Goal: Register for event/course

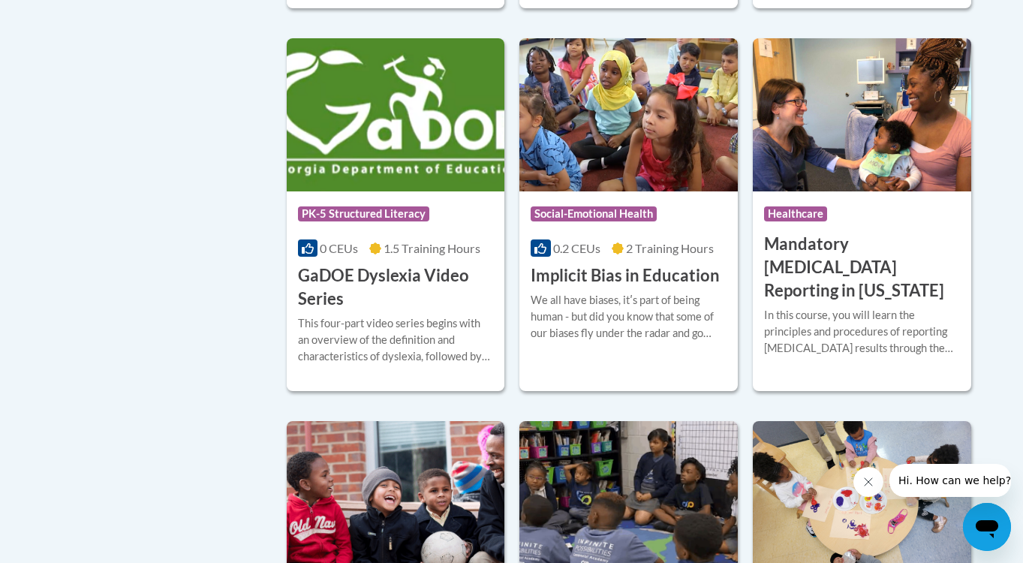
scroll to position [1985, 0]
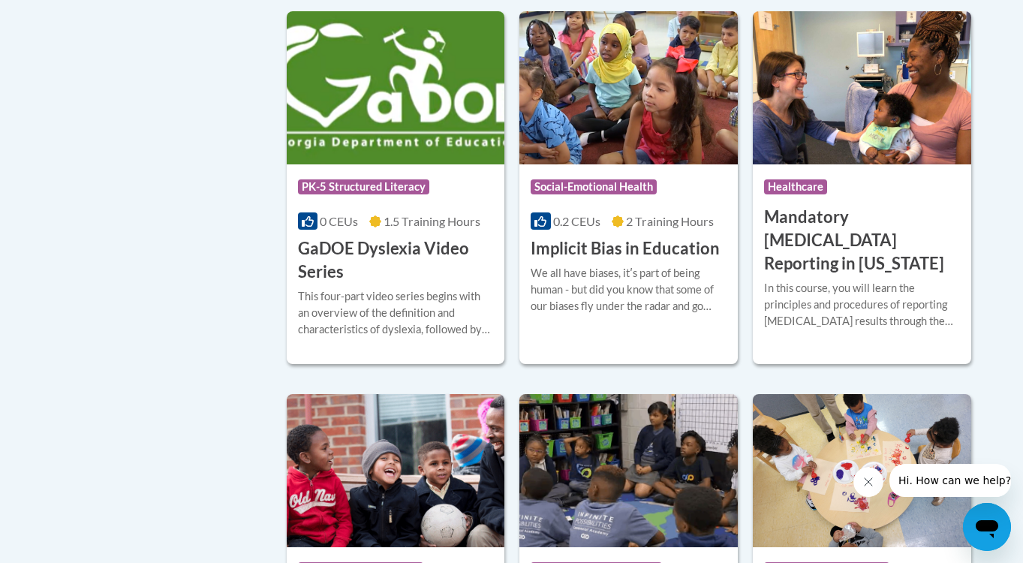
click at [366, 268] on h3 "GaDOE Dyslexia Video Series" at bounding box center [396, 260] width 196 height 47
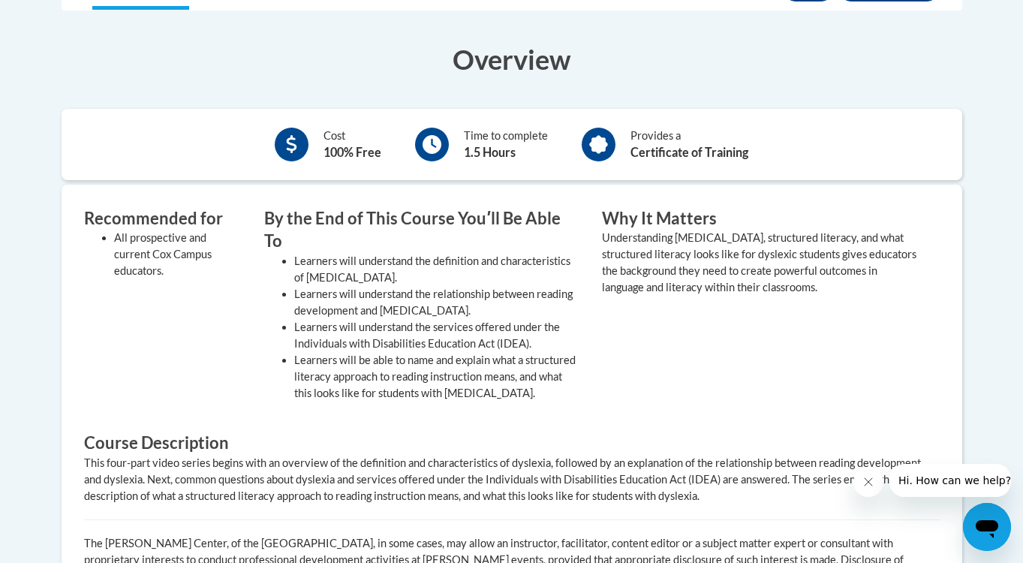
scroll to position [189, 0]
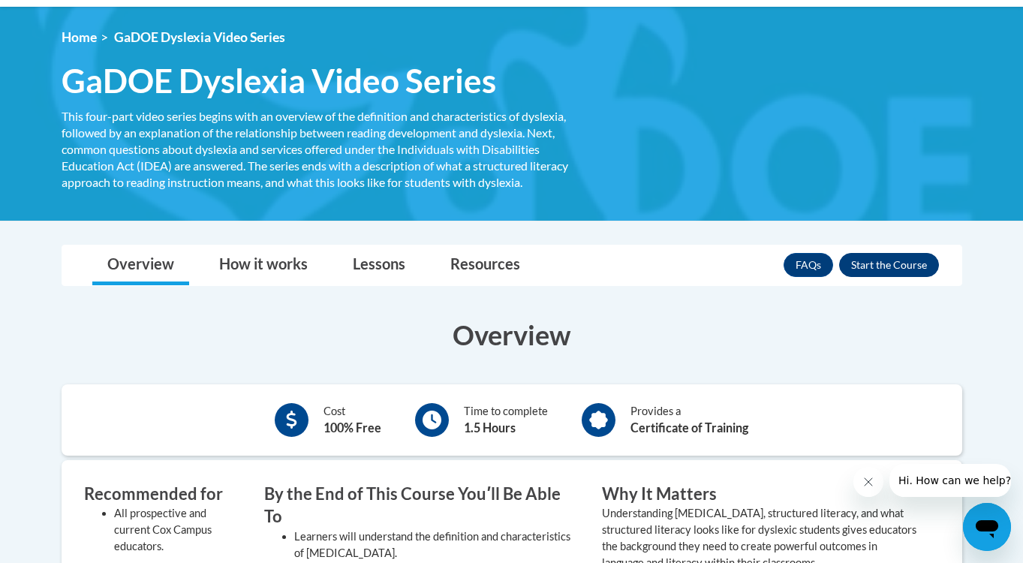
click at [896, 260] on button "Enroll" at bounding box center [889, 265] width 100 height 24
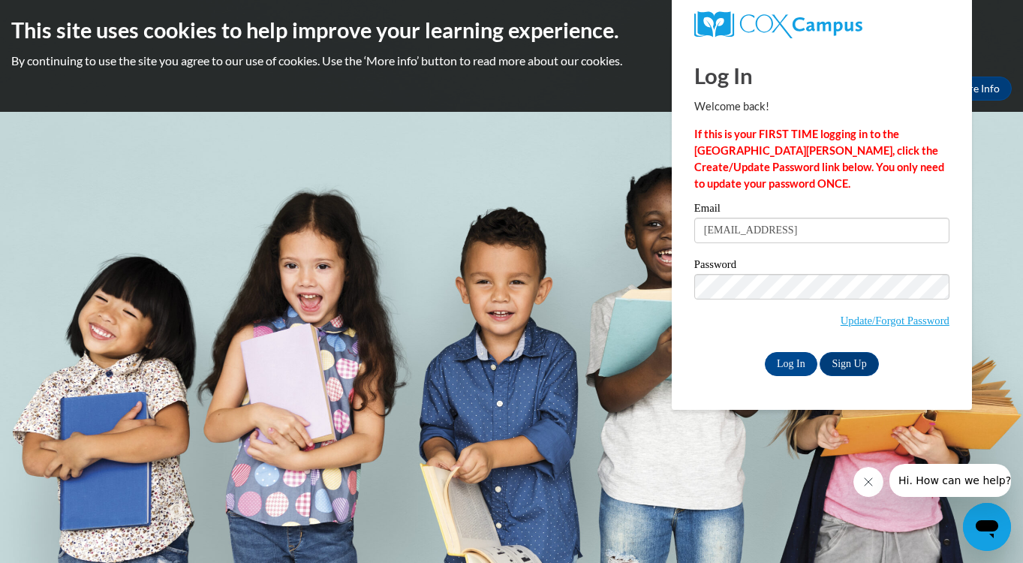
click at [841, 245] on div "Email jastroud@augusta.edi" at bounding box center [821, 229] width 255 height 52
click at [828, 225] on input "jastroud@augusta.edi" at bounding box center [821, 231] width 255 height 26
type input "[EMAIL_ADDRESS][DOMAIN_NAME]"
click at [842, 359] on link "Sign Up" at bounding box center [849, 364] width 59 height 24
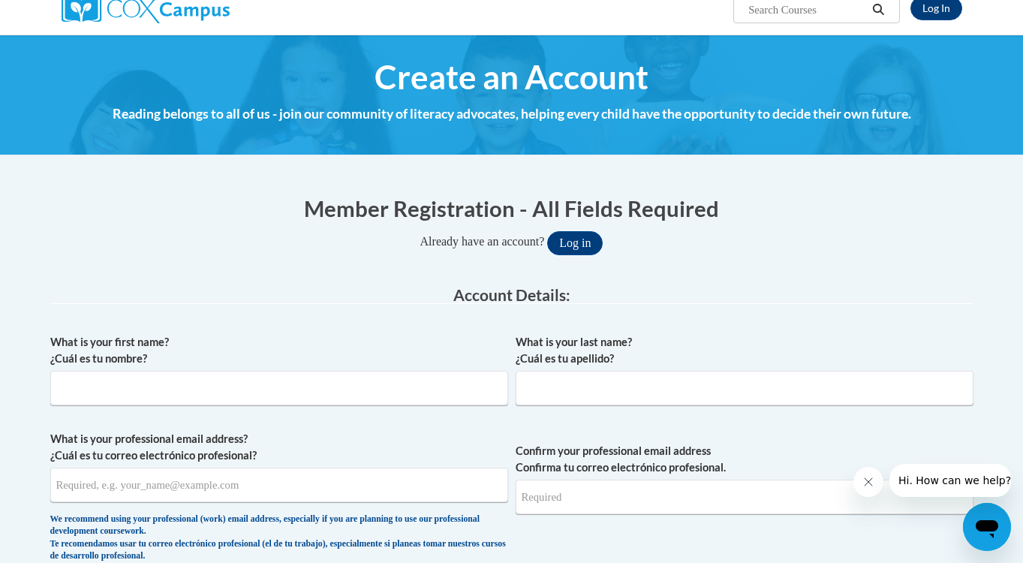
scroll to position [188, 0]
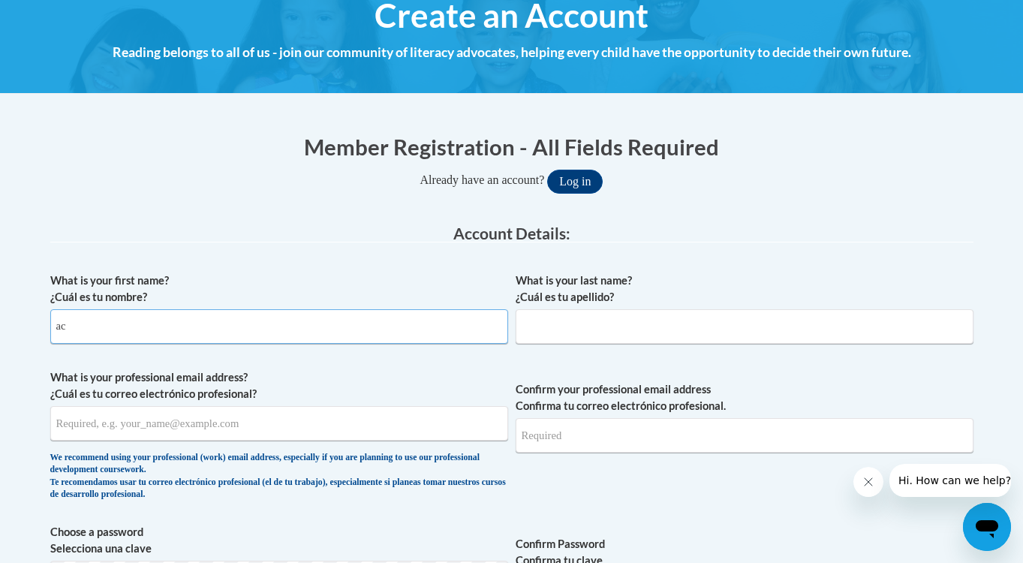
type input "a"
type input "Jacob"
type input "Stroud"
click at [173, 432] on input "jastroud@augusta.edu" at bounding box center [279, 423] width 458 height 35
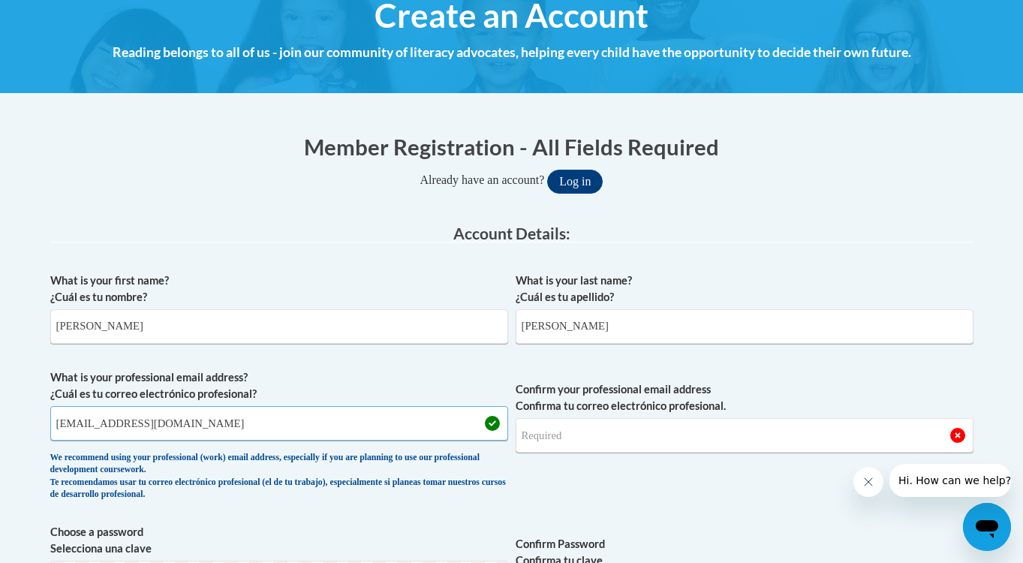
click at [173, 432] on input "jastroud@augusta.edu" at bounding box center [279, 423] width 458 height 35
type input "jastroud@augusta.edu"
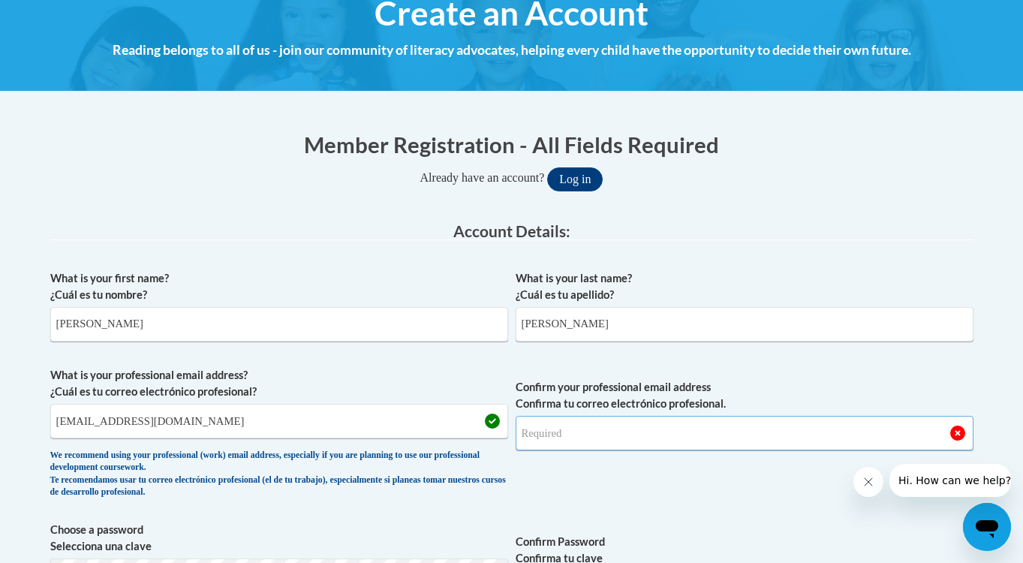
scroll to position [191, 0]
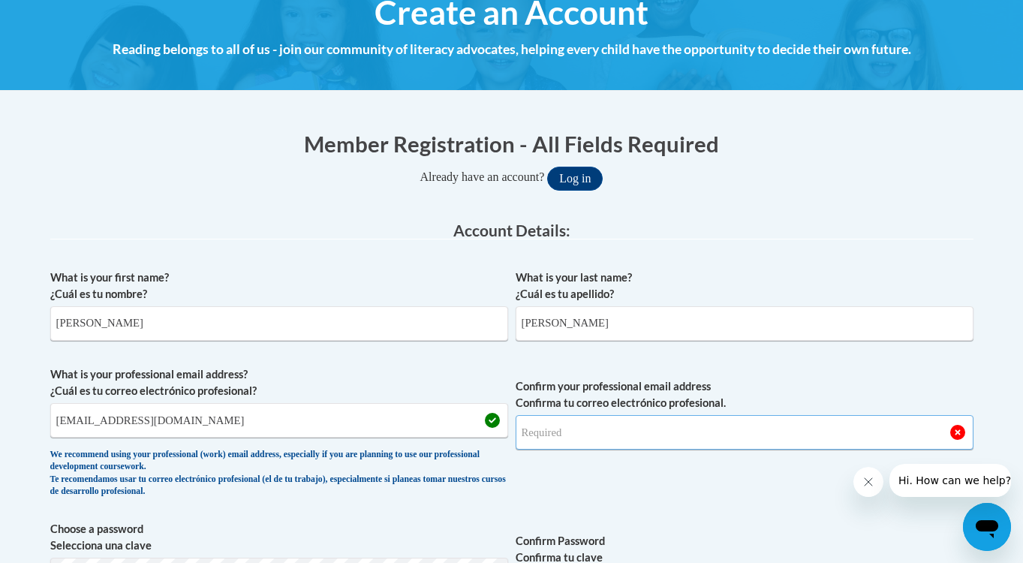
click at [595, 429] on input "Confirm your professional email address Confirma tu correo electrónico profesio…" at bounding box center [745, 432] width 458 height 35
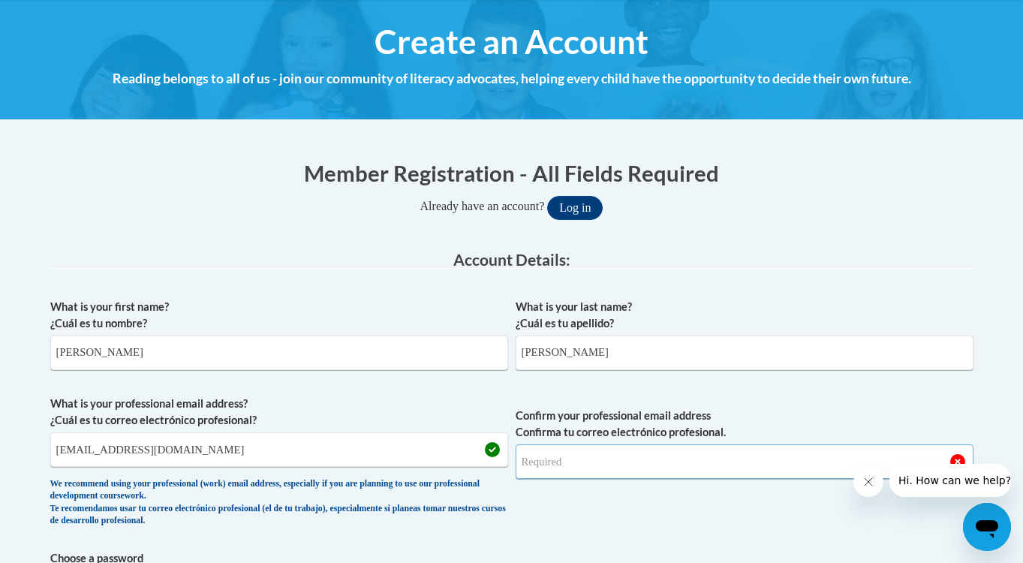
click at [564, 465] on input "Confirm your professional email address Confirma tu correo electrónico profesio…" at bounding box center [745, 461] width 458 height 35
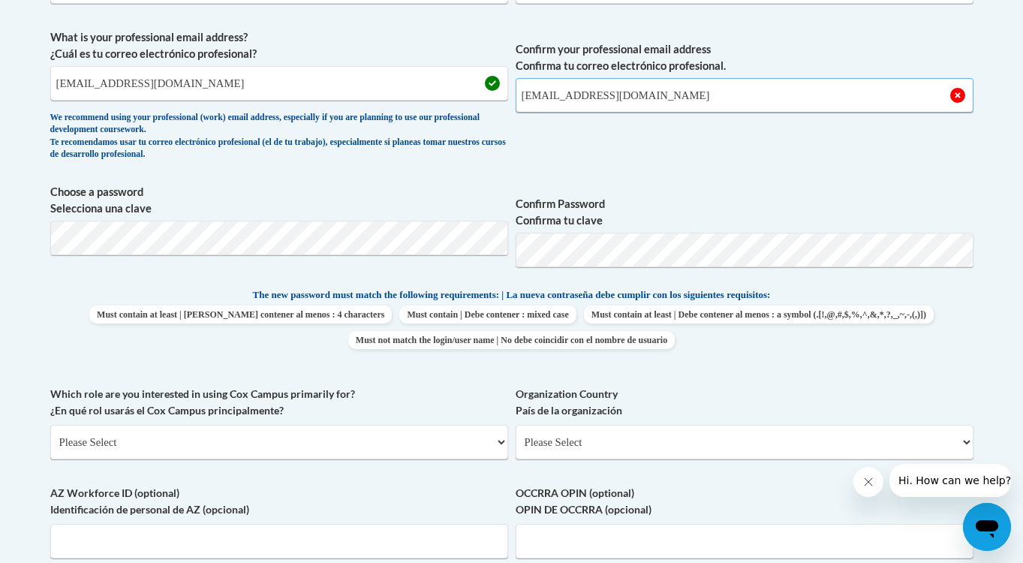
scroll to position [528, 0]
type input "jastroud@augusta.edu"
click at [356, 229] on body "This site uses cookies to help improve your learning experience. By continuing …" at bounding box center [511, 388] width 1023 height 1832
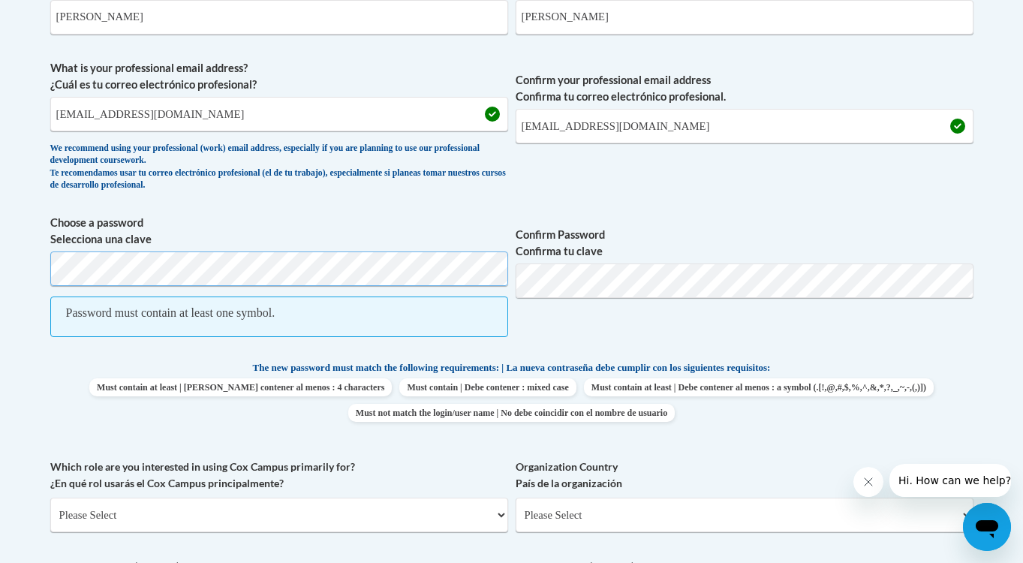
scroll to position [586, 0]
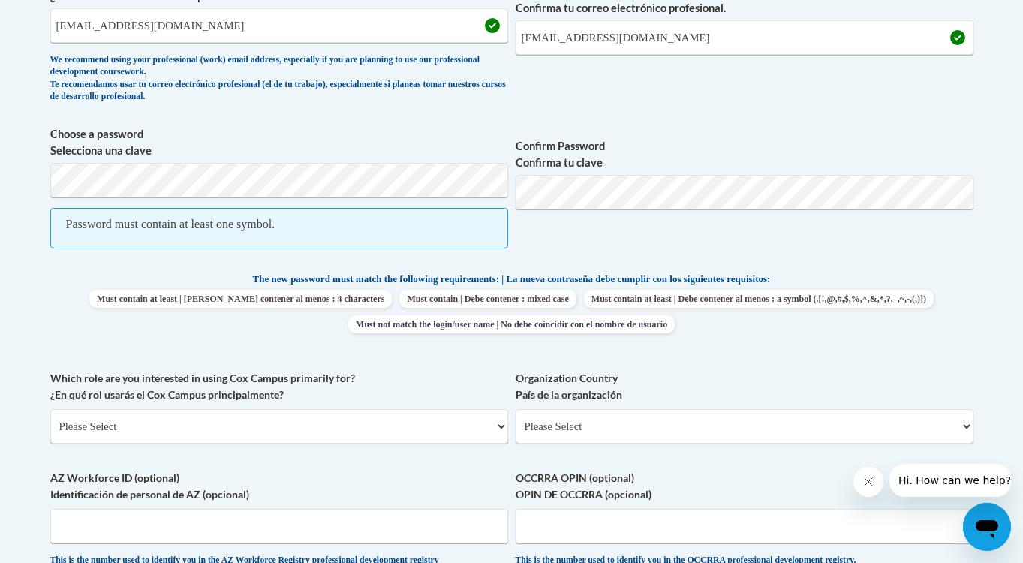
click at [588, 259] on span "Confirm Password Confirma tu clave" at bounding box center [745, 195] width 458 height 138
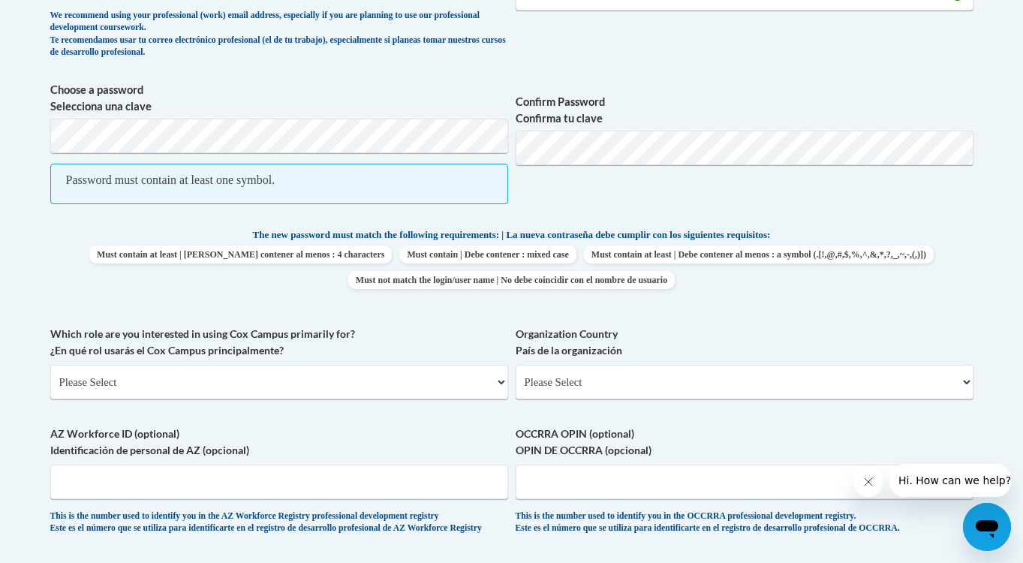
scroll to position [690, 0]
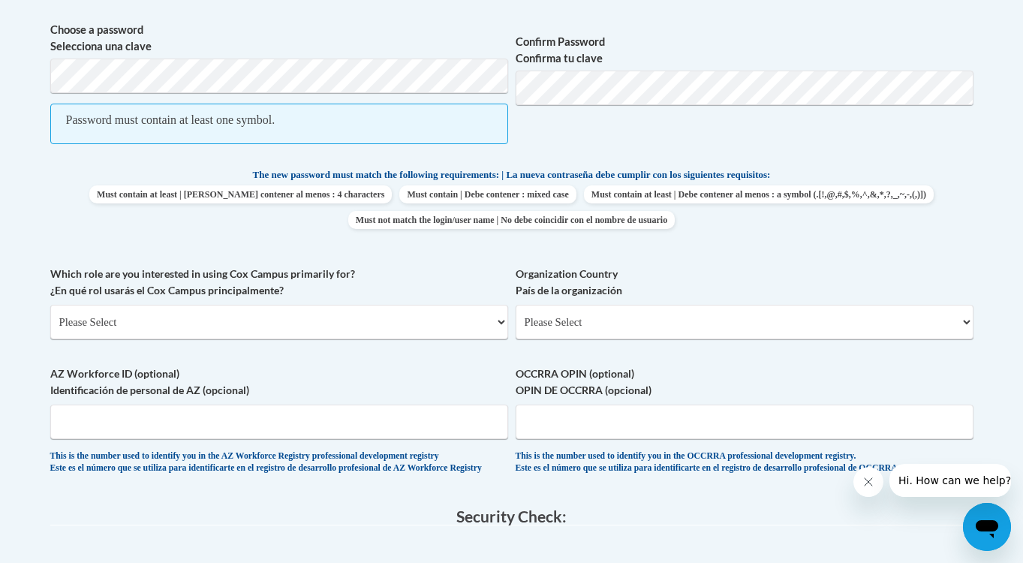
click at [359, 301] on span "Which role are you interested in using Cox Campus primarily for? ¿En qué rol us…" at bounding box center [279, 303] width 458 height 74
select select "5a18ea06-2b54-4451-96f2-d152daf9eac5"
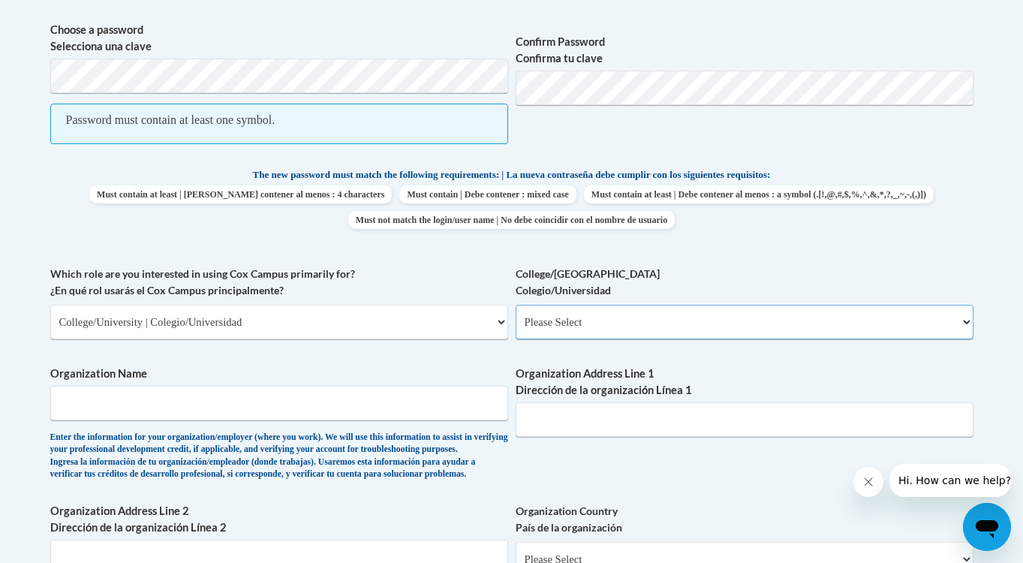
select select "99b32b07-cffc-426c-8bf6-0cd77760d84b"
type input "Augusta University"
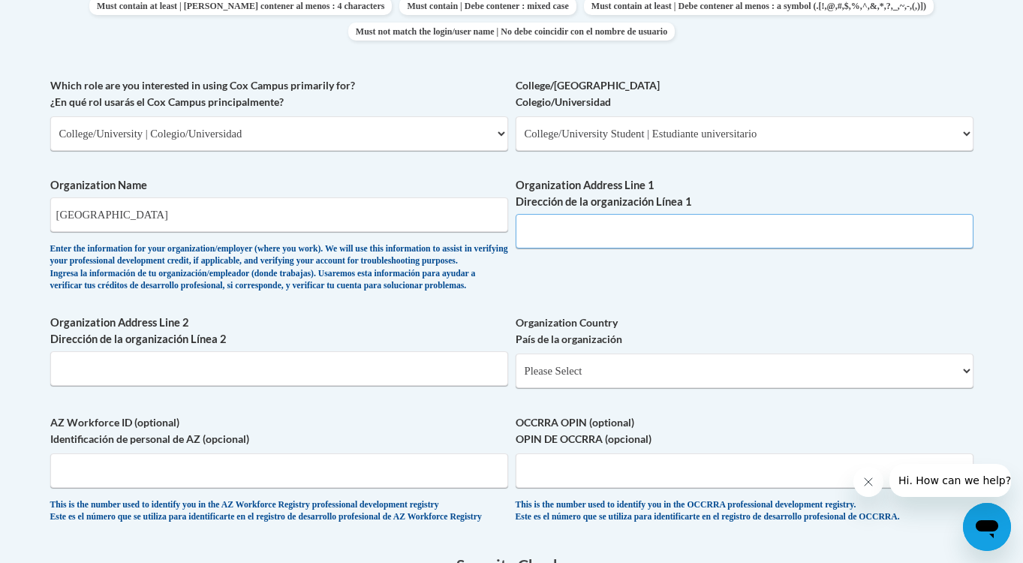
scroll to position [996, 0]
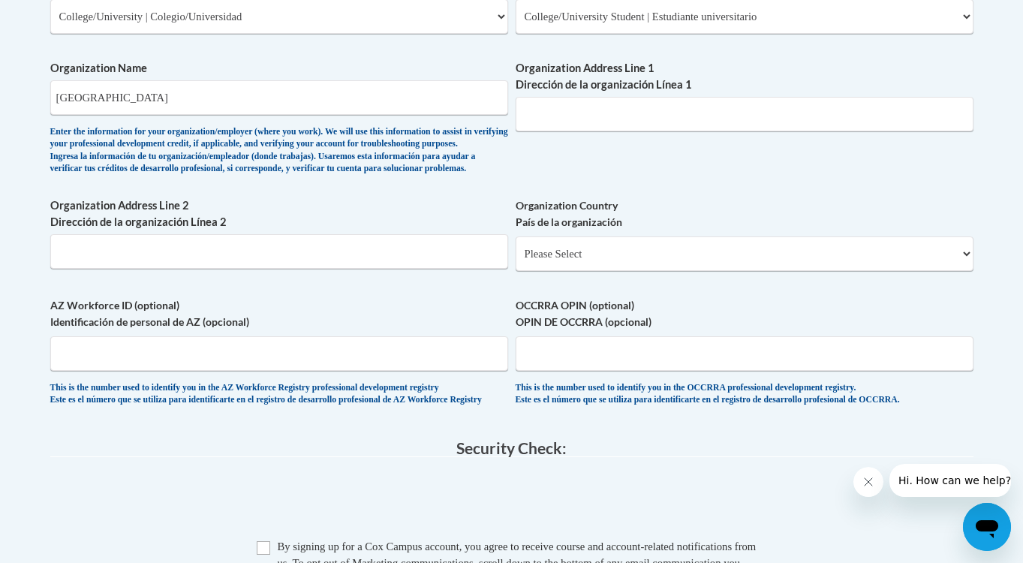
click at [279, 230] on label "Organization Address Line 2 Dirección de la organización Línea 2" at bounding box center [279, 213] width 458 height 33
click at [279, 239] on input "Organization Address Line 2 Dirección de la organización Línea 2" at bounding box center [279, 251] width 458 height 35
click at [540, 247] on span "Organization Country País de la organización Please Select United States | Esta…" at bounding box center [745, 234] width 458 height 74
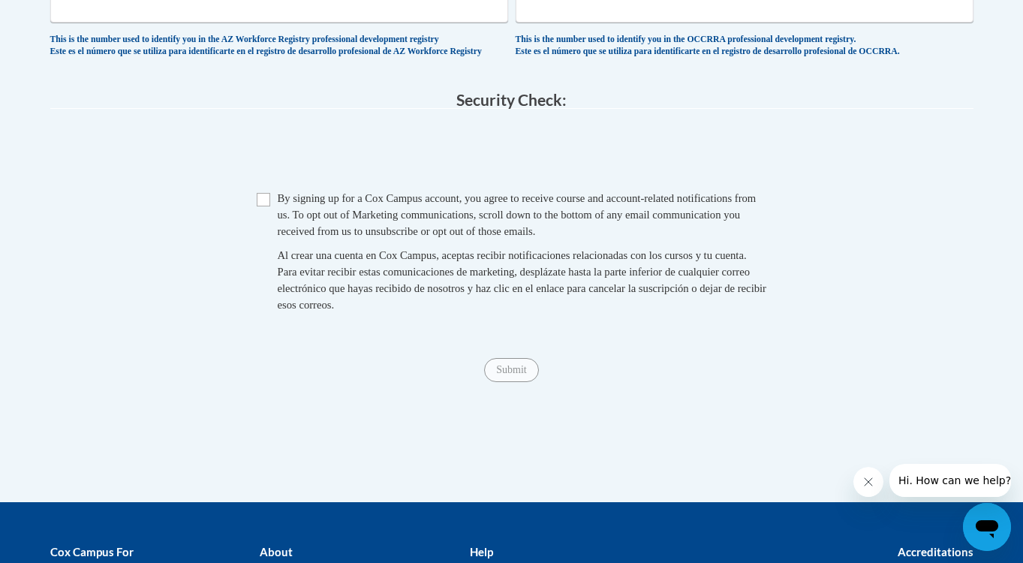
scroll to position [1350, 0]
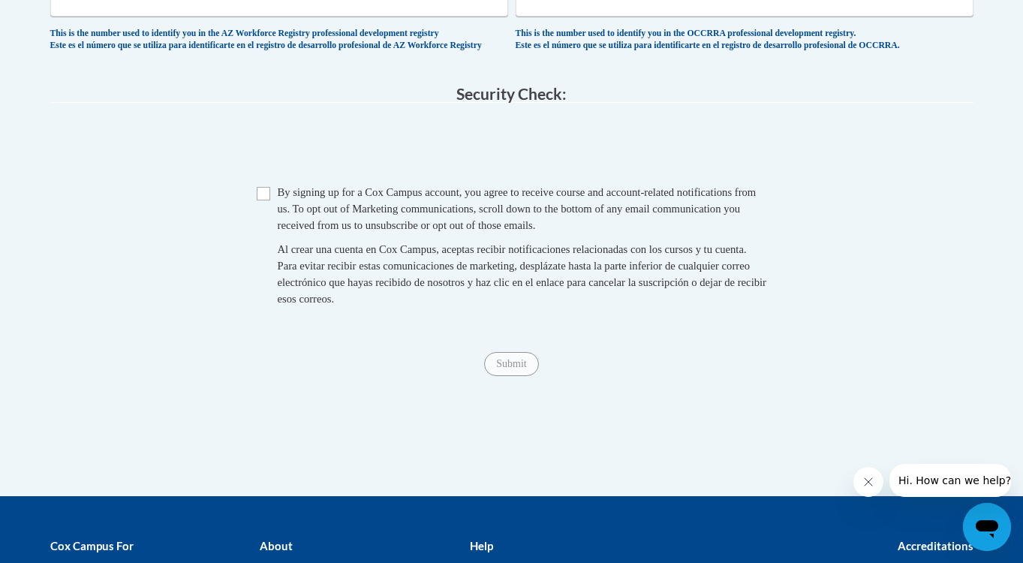
click at [266, 200] on input "Checkbox" at bounding box center [264, 194] width 14 height 14
checkbox input "true"
click at [515, 369] on span "Submit" at bounding box center [511, 362] width 54 height 12
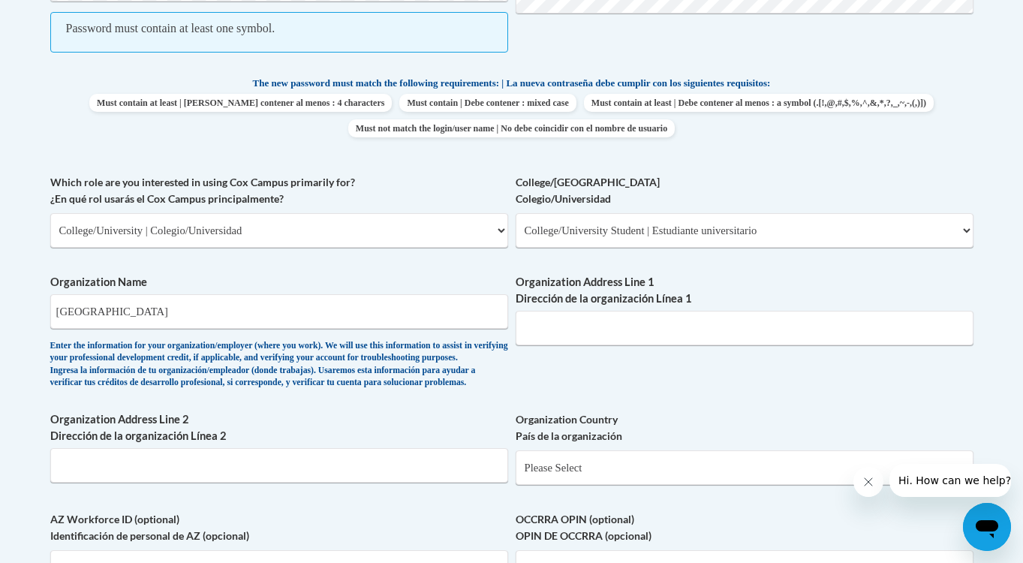
scroll to position [766, 0]
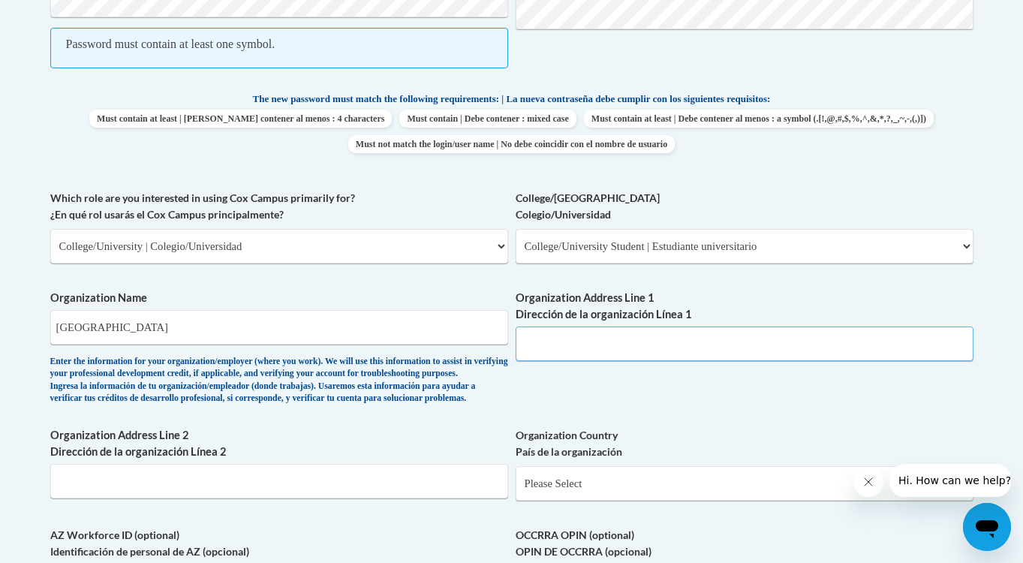
click at [626, 335] on input "Organization Address Line 1 Dirección de la organización Línea 1" at bounding box center [745, 343] width 458 height 35
paste input "jastroud@augusta.edu"
type input "jastroud@augusta.edu"
click at [669, 338] on input "jastroud@augusta.edu" at bounding box center [745, 343] width 458 height 35
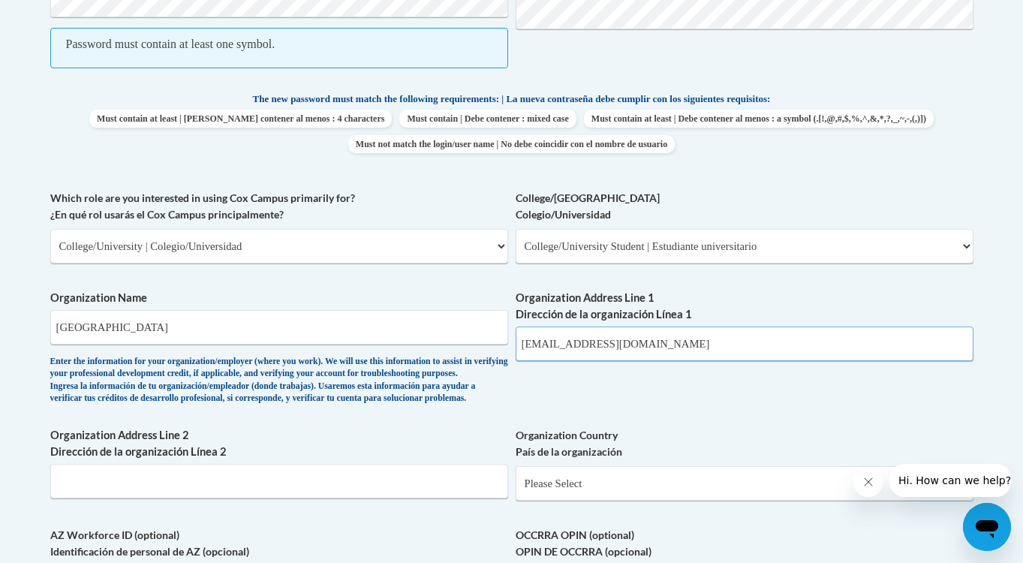
click at [669, 338] on input "jastroud@augusta.edu" at bounding box center [745, 343] width 458 height 35
paste input "1120 15th St, Augusta, GA 30912"
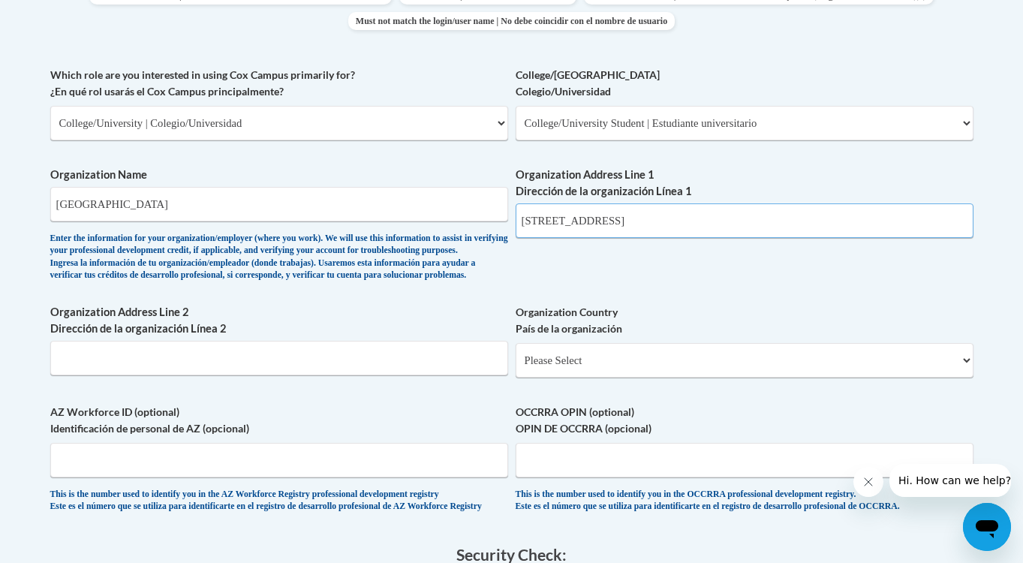
scroll to position [921, 0]
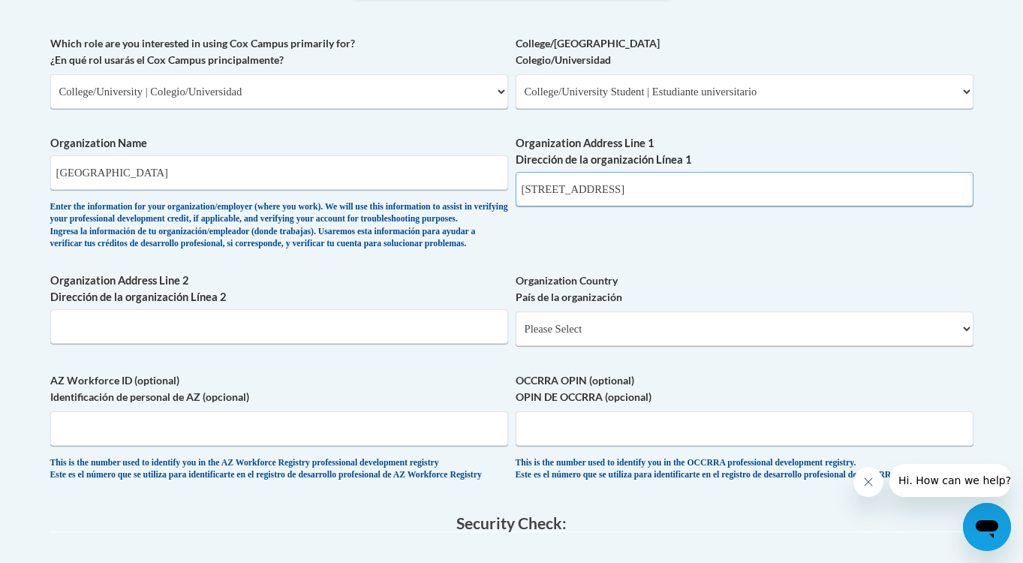
type input "1120 15th St, Augusta, GA 30912"
click at [398, 321] on input "Organization Address Line 2 Dirección de la organización Línea 2" at bounding box center [279, 326] width 458 height 35
type input "N/A"
select select "ad49bcad-a171-4b2e-b99c-48b446064914"
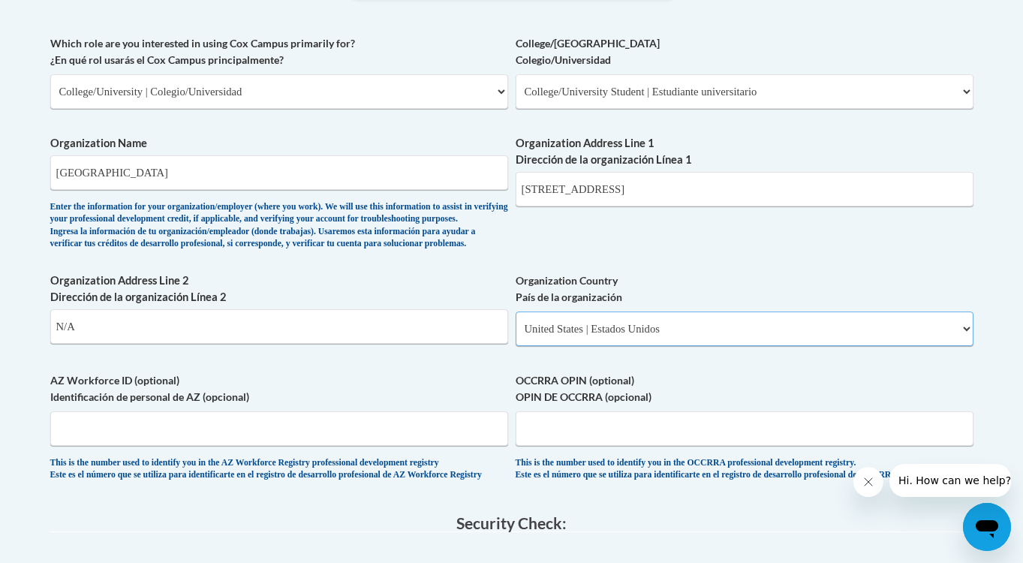
select select
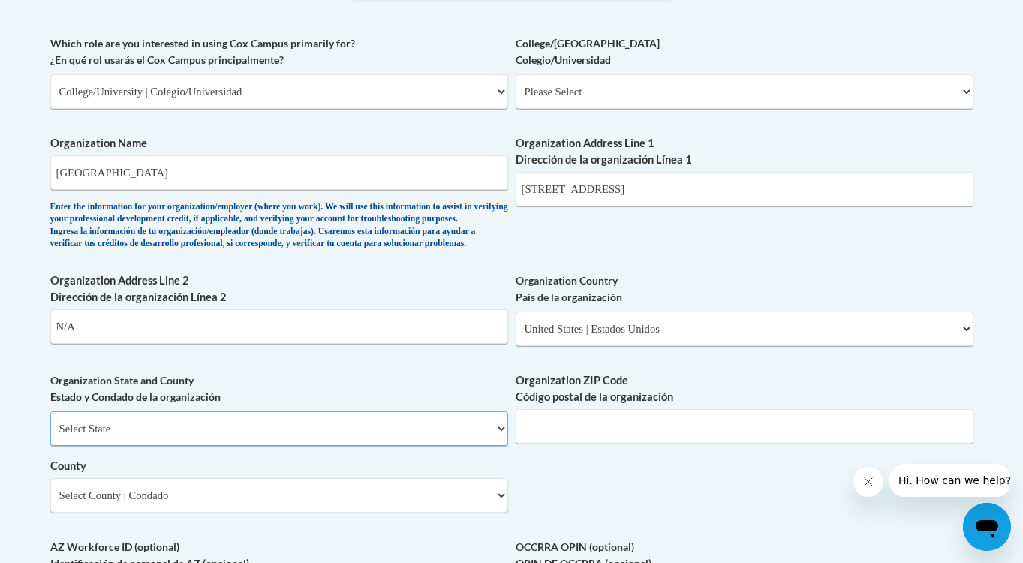
select select "Georgia"
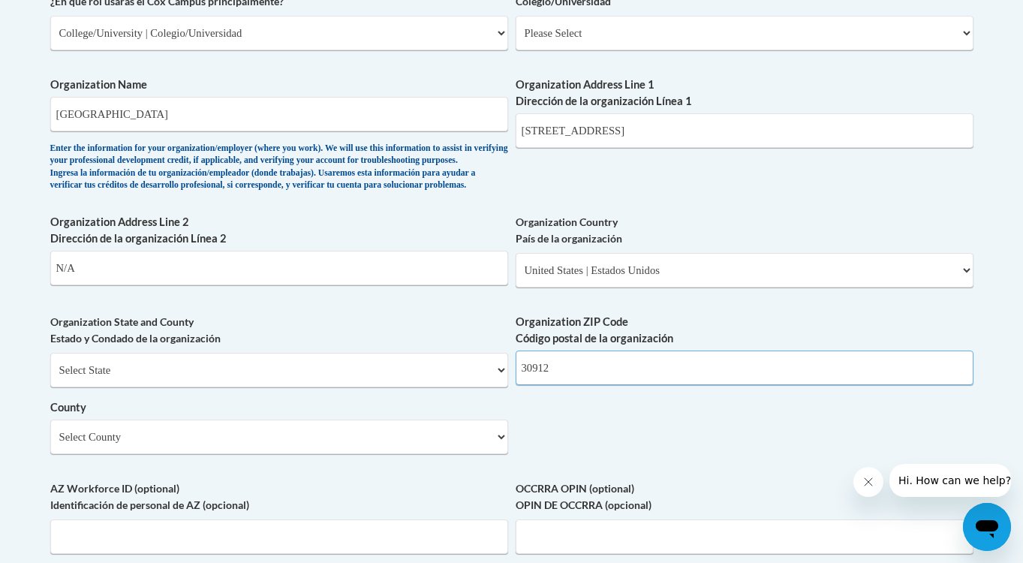
scroll to position [949, 0]
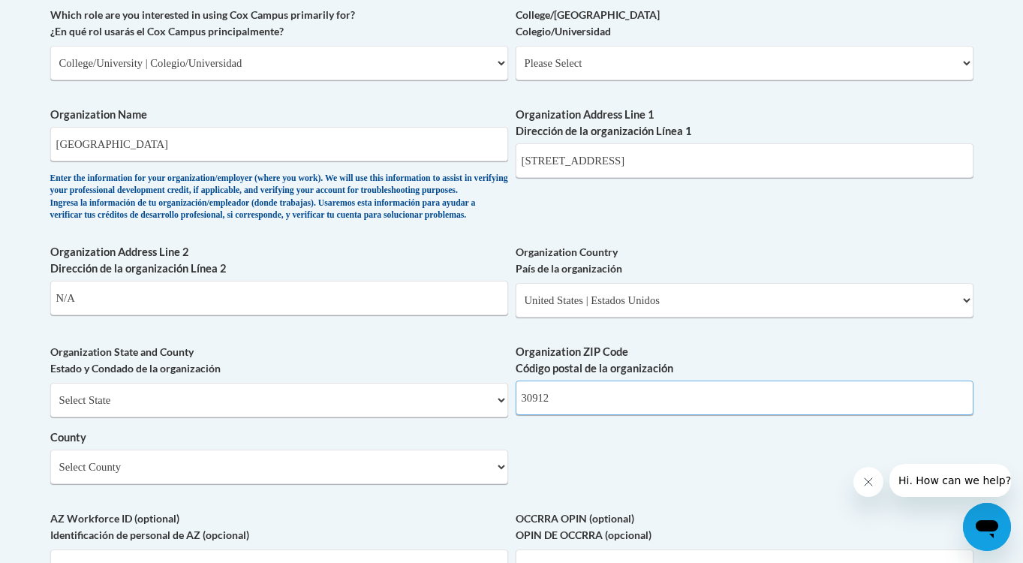
type input "30912"
select select "Richmond"
click at [696, 354] on label "Organization ZIP Code Código postal de la organización" at bounding box center [745, 360] width 458 height 33
click at [696, 381] on input "30912" at bounding box center [745, 398] width 458 height 35
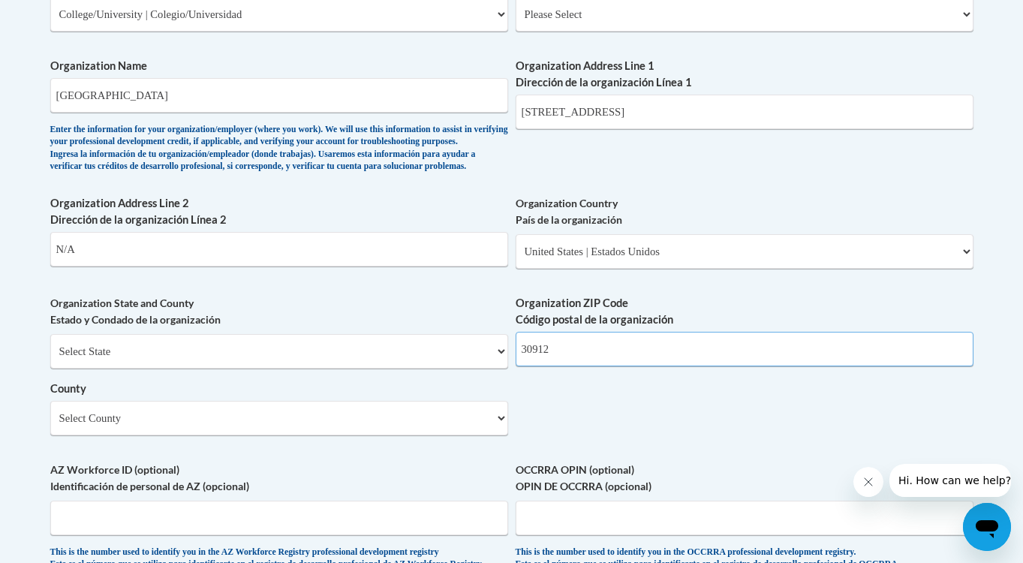
scroll to position [1039, 0]
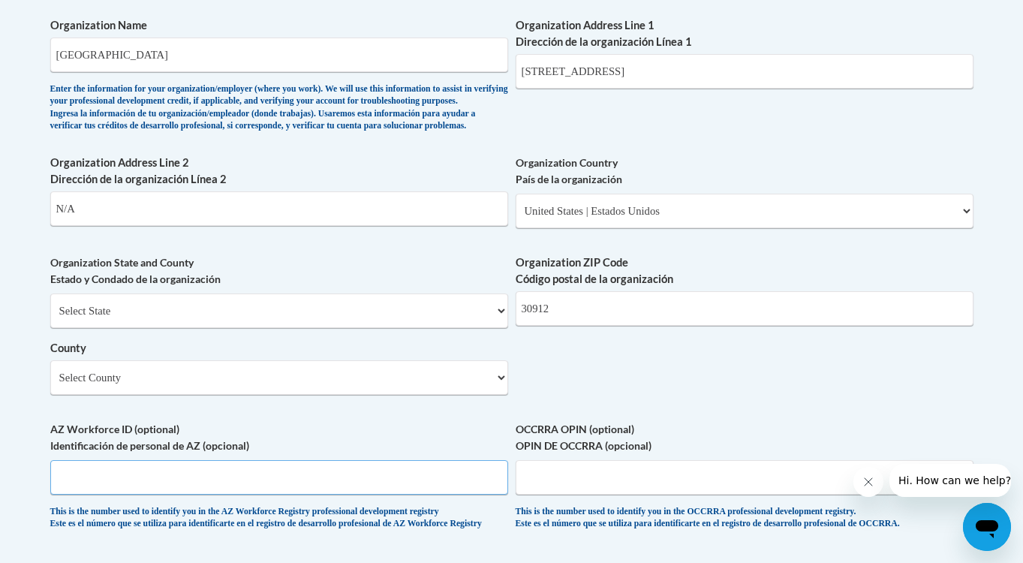
click at [336, 469] on input "AZ Workforce ID (optional) Identificación de personal de AZ (opcional)" at bounding box center [279, 477] width 458 height 35
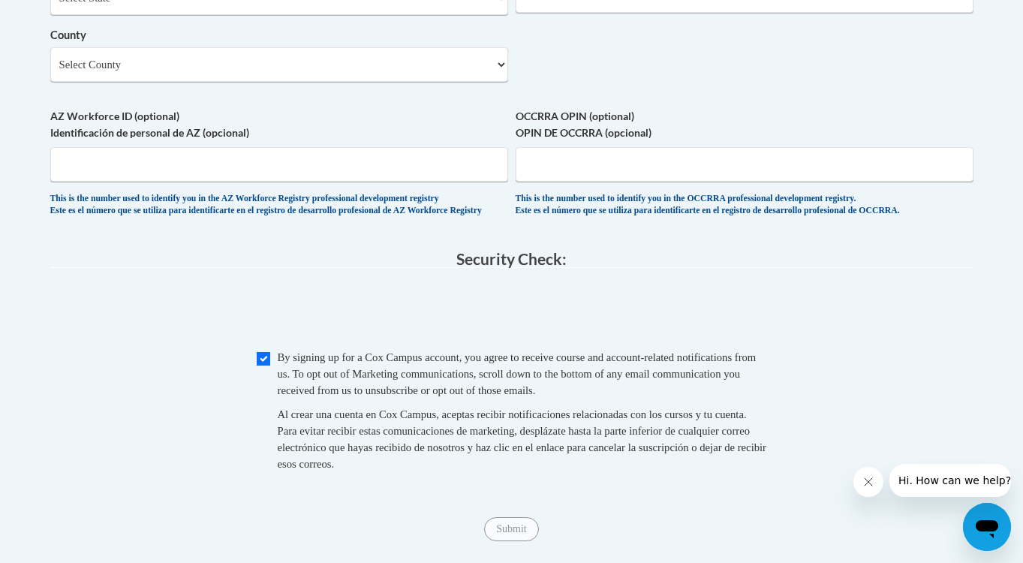
scroll to position [1563, 0]
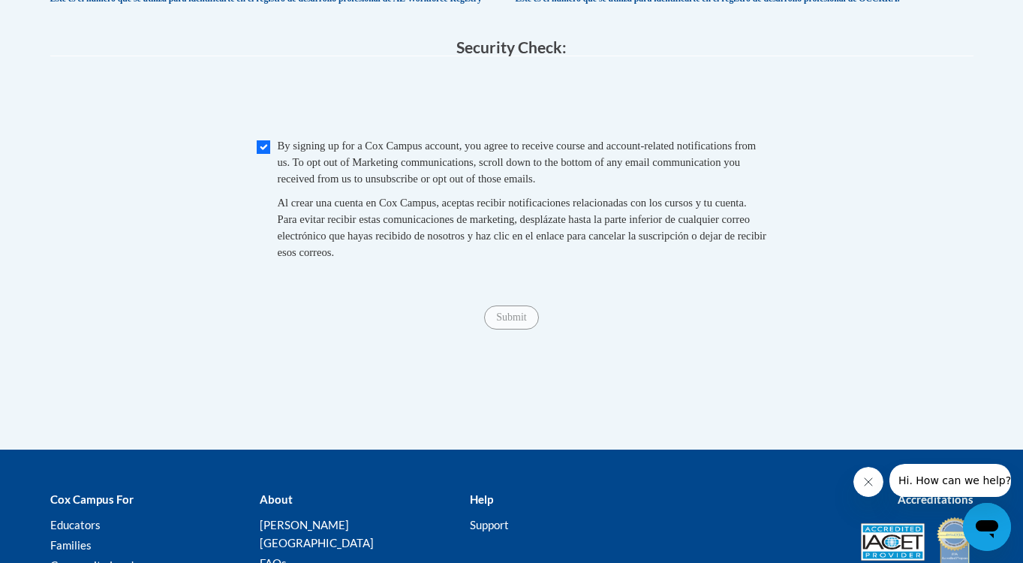
click at [504, 322] on span "Submit" at bounding box center [511, 316] width 54 height 12
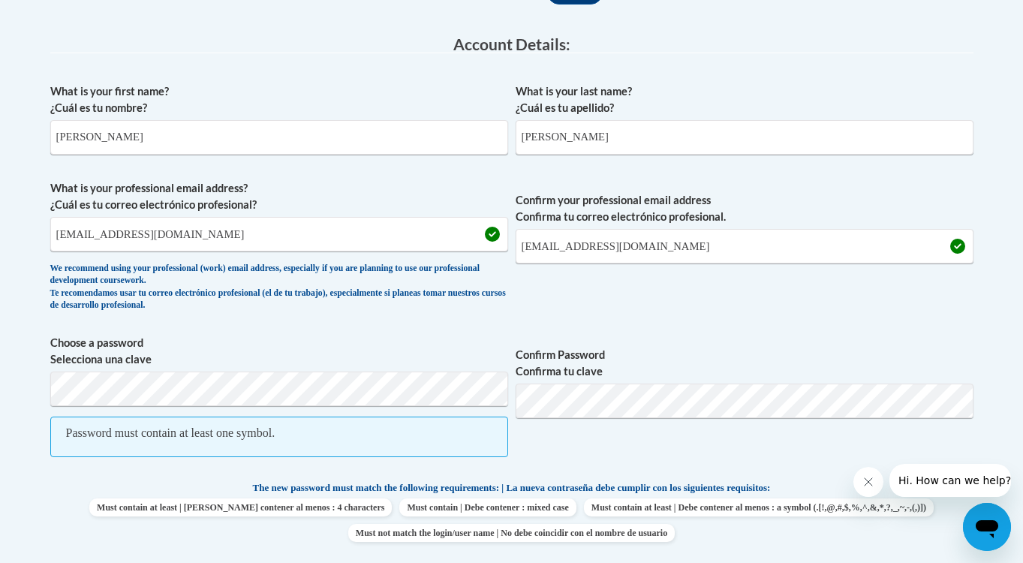
scroll to position [369, 0]
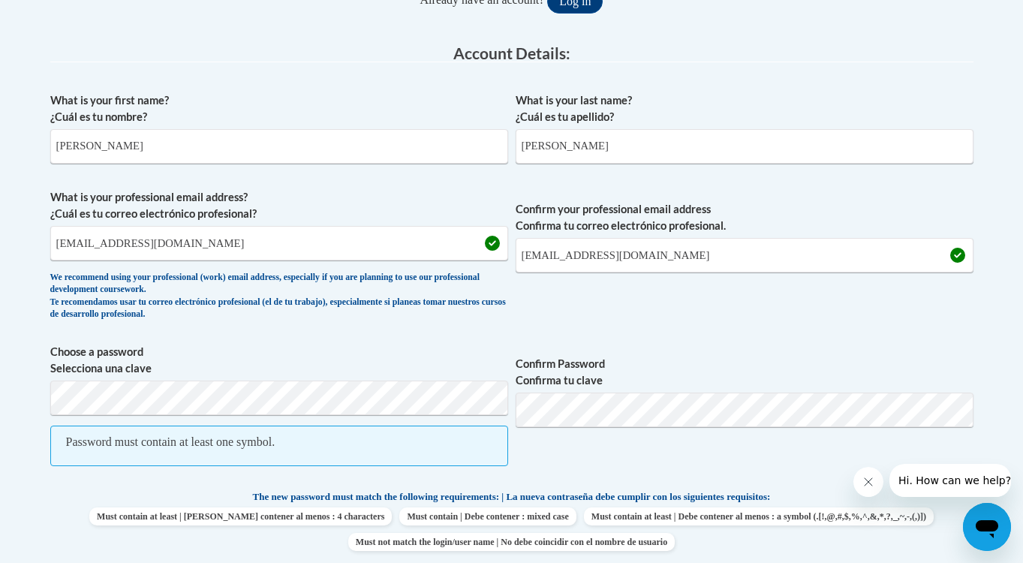
click at [283, 375] on span "Choose a password Selecciona una clave Password must contain at least one symbo…" at bounding box center [279, 413] width 458 height 138
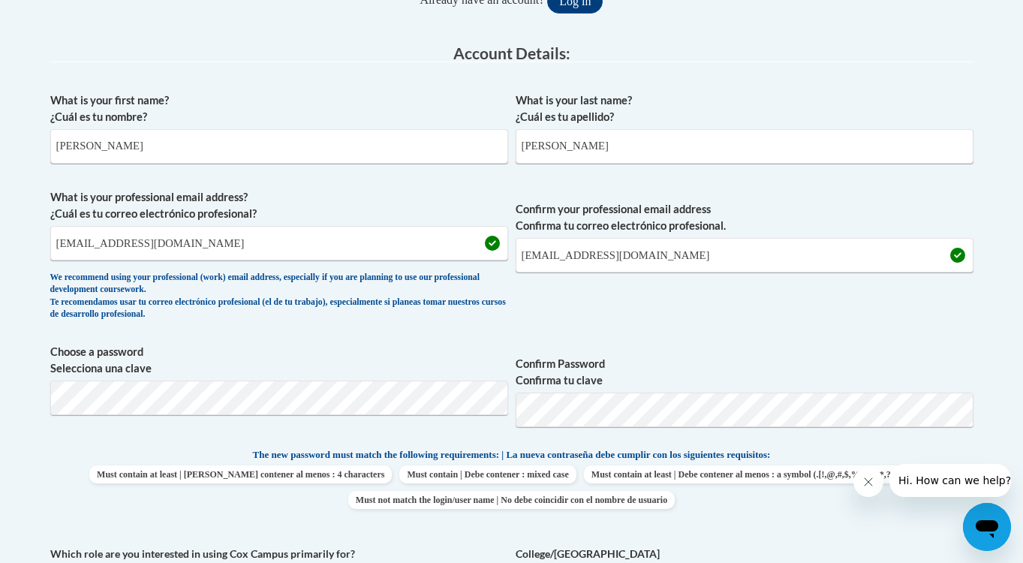
click at [817, 317] on span "Confirm your professional email address Confirma tu correo electrónico profesio…" at bounding box center [745, 258] width 458 height 139
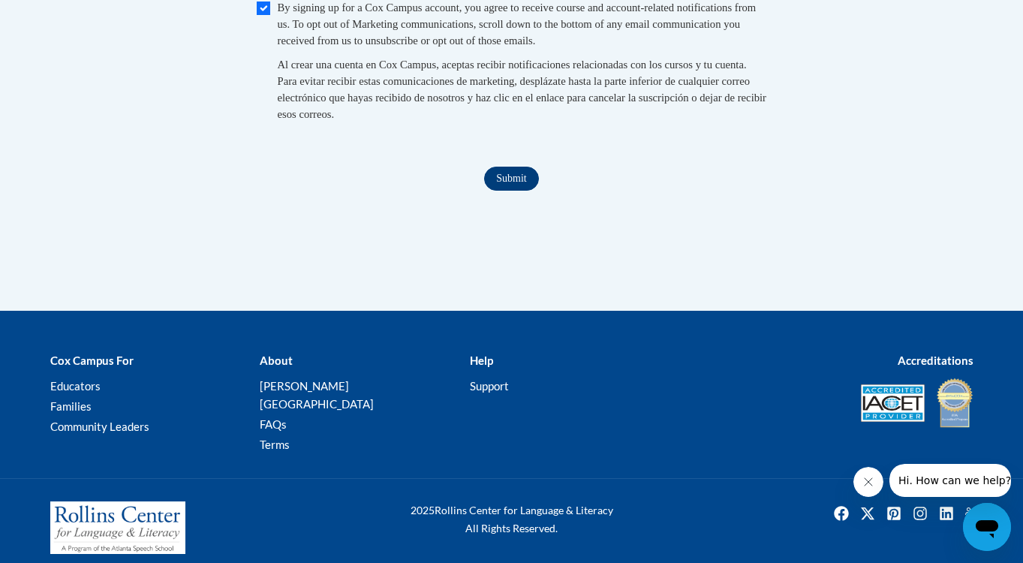
scroll to position [1657, 0]
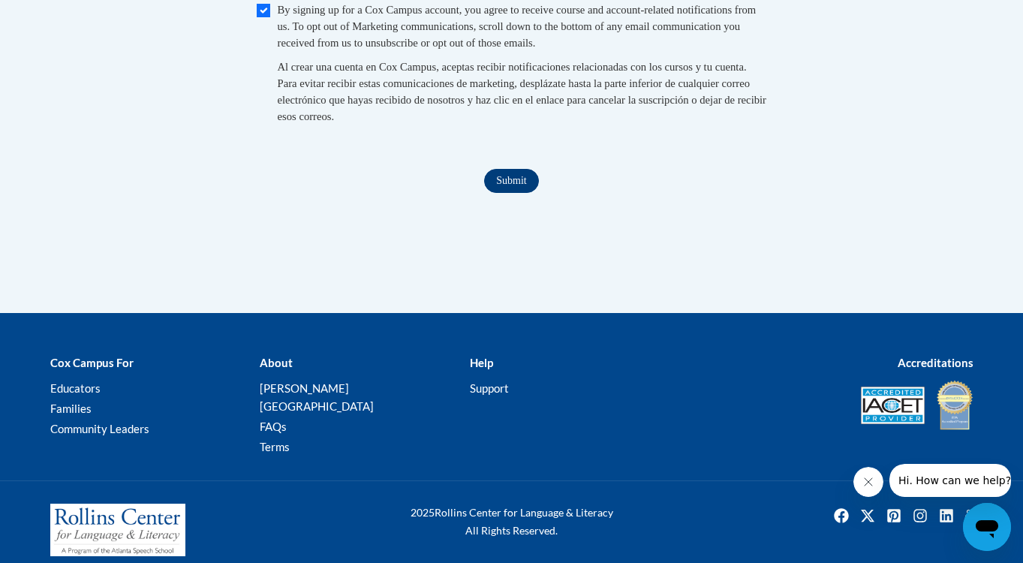
click at [501, 179] on input "Submit" at bounding box center [511, 181] width 54 height 24
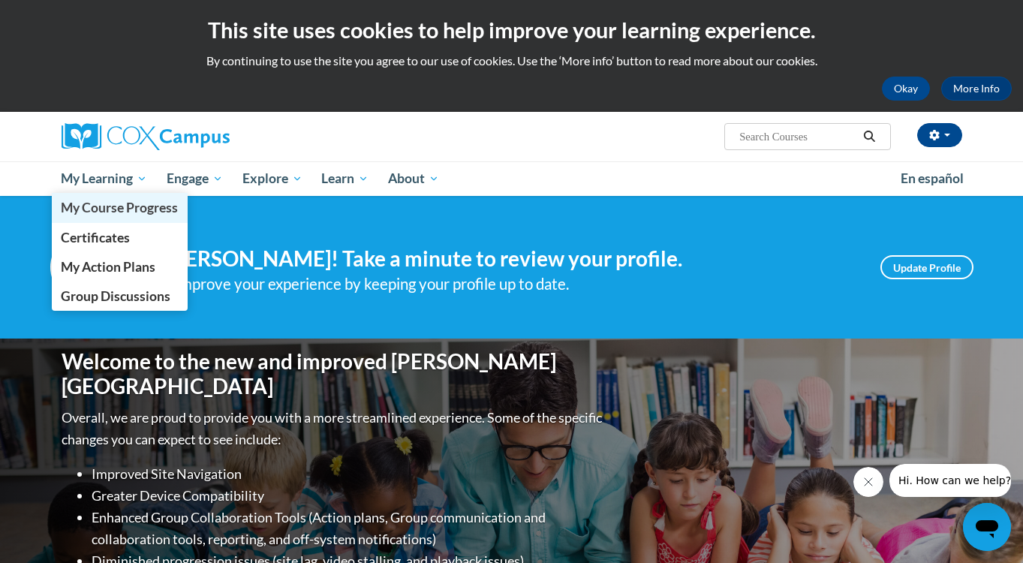
click at [120, 211] on span "My Course Progress" at bounding box center [119, 208] width 117 height 16
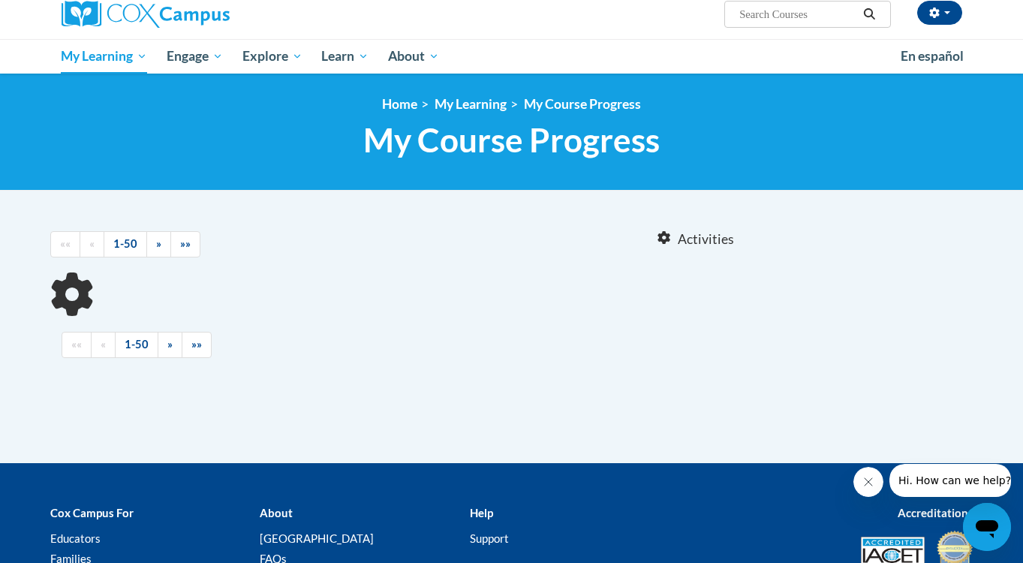
scroll to position [111, 0]
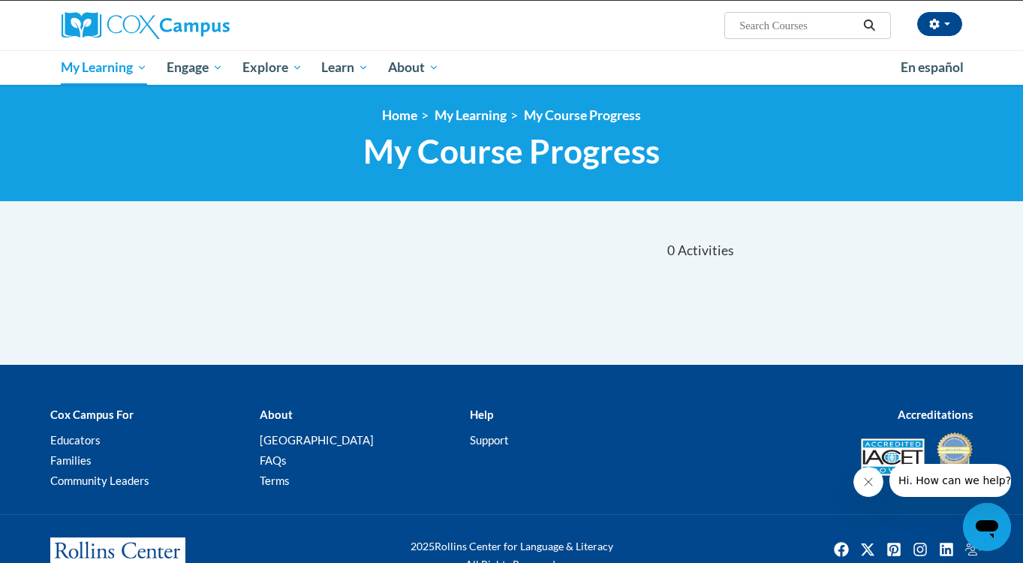
click at [591, 28] on div "Jacob Stroud (Eastern Daylight Time GMT-0400 ) My Profile Inbox My Transcripts …" at bounding box center [665, 20] width 615 height 38
click at [799, 27] on input "Search..." at bounding box center [798, 26] width 120 height 18
type input "gadoe"
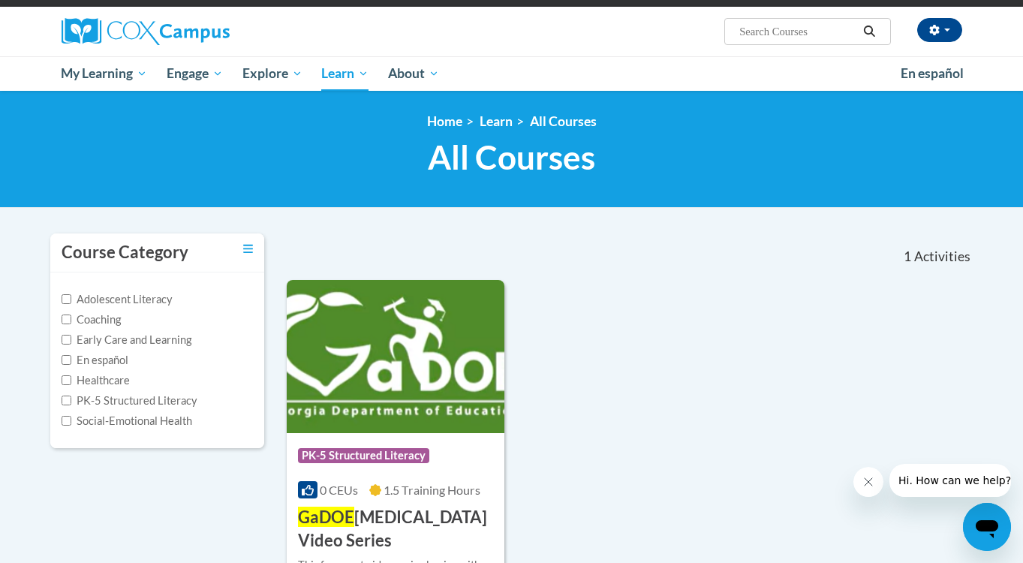
type input "gadoe"
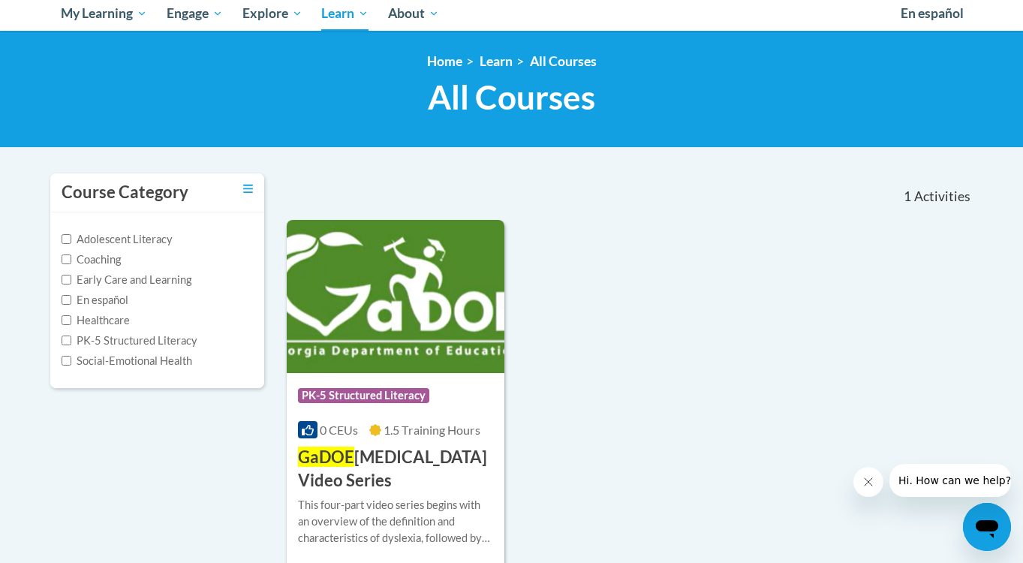
scroll to position [239, 0]
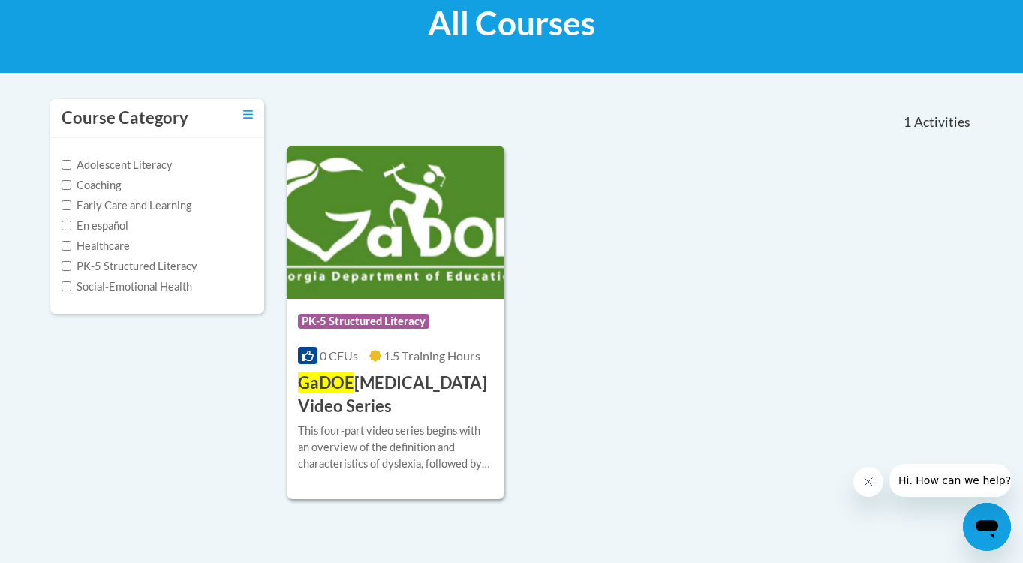
click at [392, 375] on h3 "GaDOE [MEDICAL_DATA] Video Series" at bounding box center [396, 395] width 196 height 47
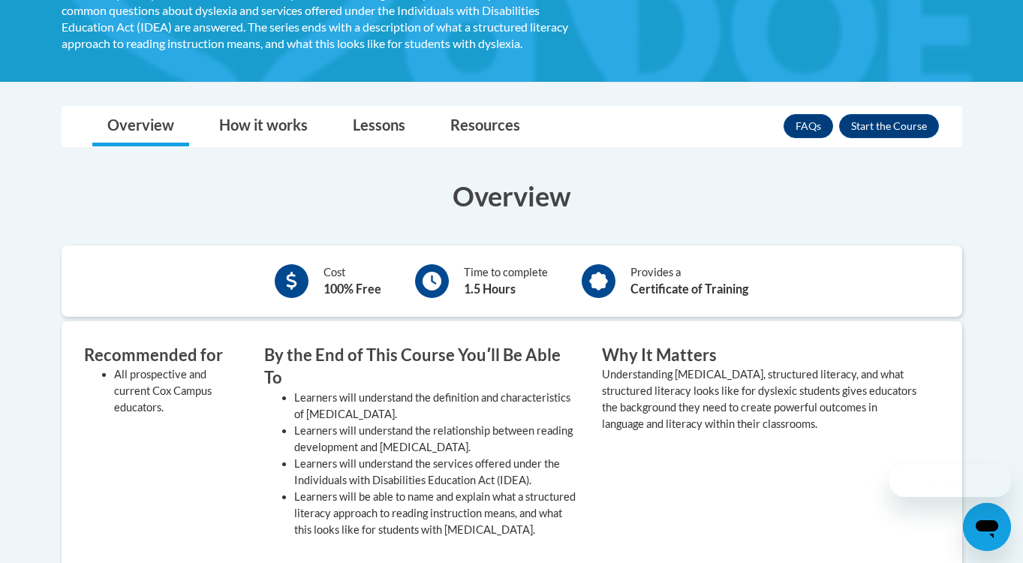
scroll to position [335, 0]
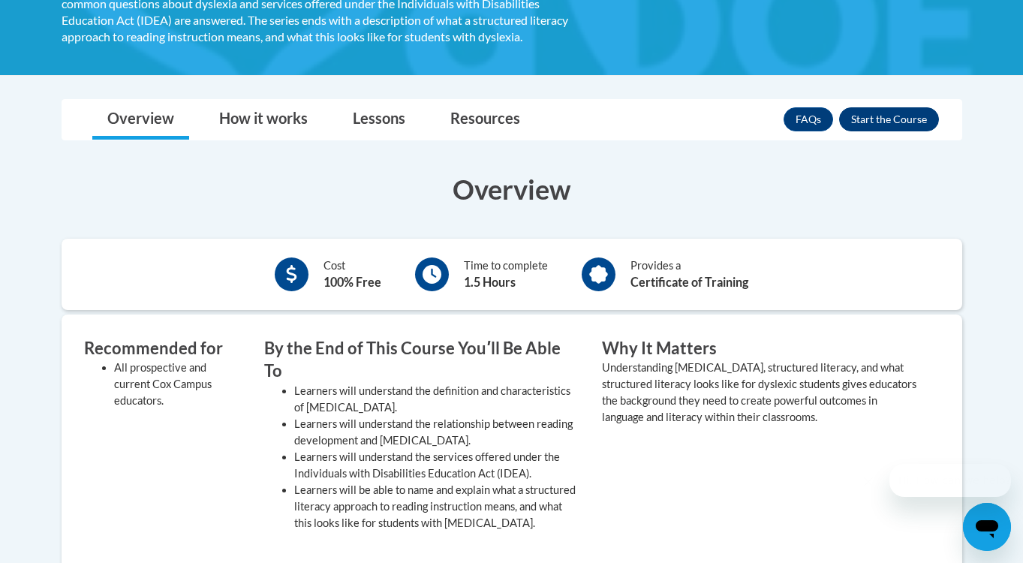
click at [888, 107] on button "Enroll" at bounding box center [889, 119] width 100 height 24
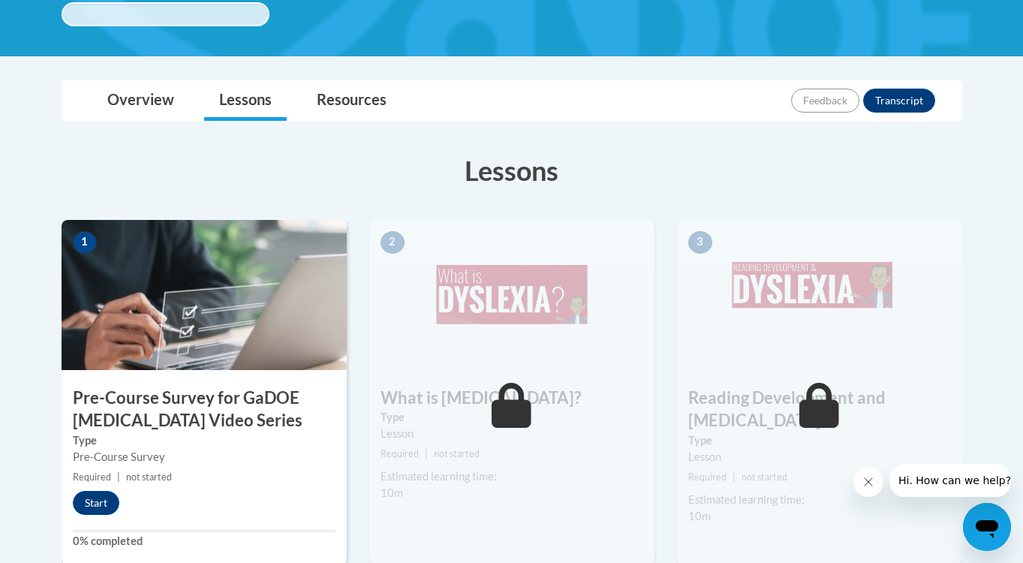
scroll to position [411, 0]
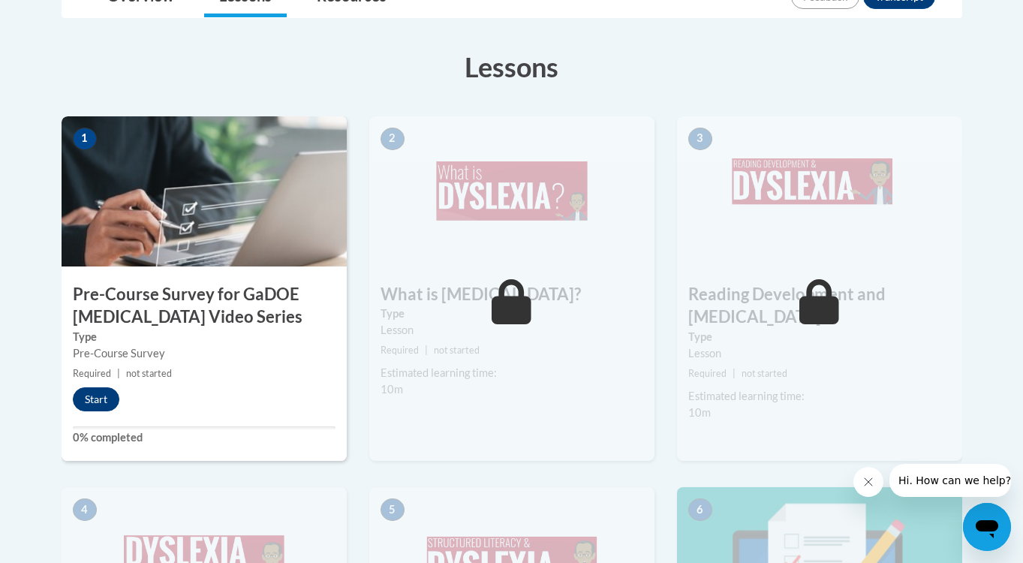
click at [92, 397] on button "Start" at bounding box center [96, 399] width 47 height 24
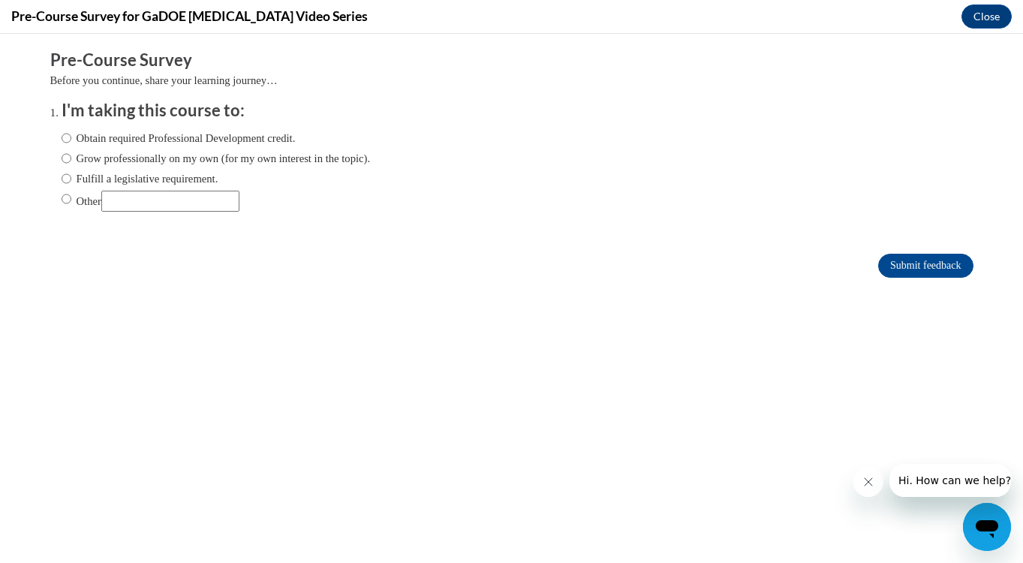
scroll to position [0, 0]
click at [73, 136] on label "Obtain required Professional Development credit." at bounding box center [179, 138] width 234 height 17
click at [71, 136] on input "Obtain required Professional Development credit." at bounding box center [67, 138] width 10 height 17
radio input "true"
click at [937, 261] on input "Submit feedback" at bounding box center [925, 266] width 95 height 24
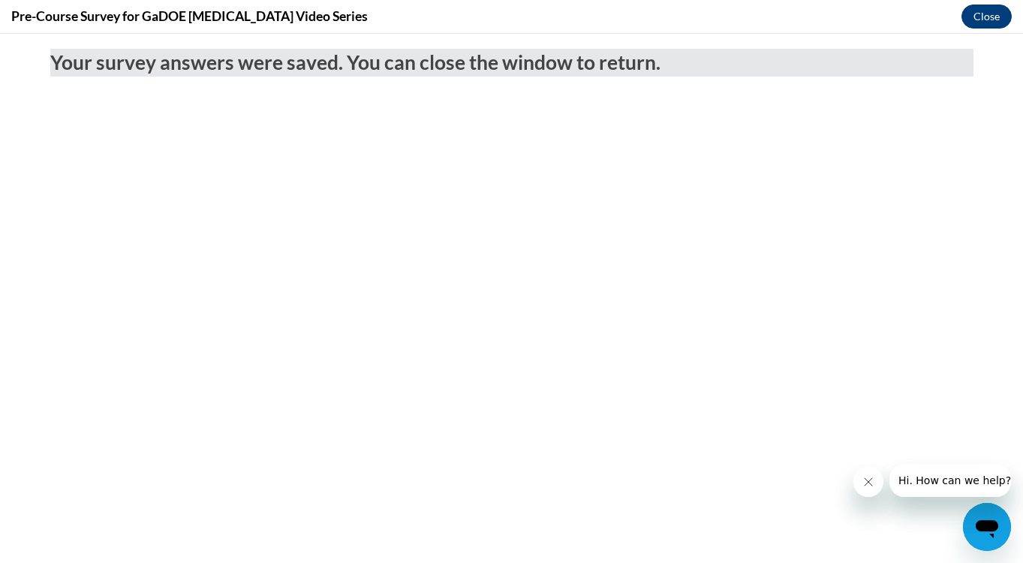
click at [979, 28] on button "Close" at bounding box center [986, 17] width 50 height 24
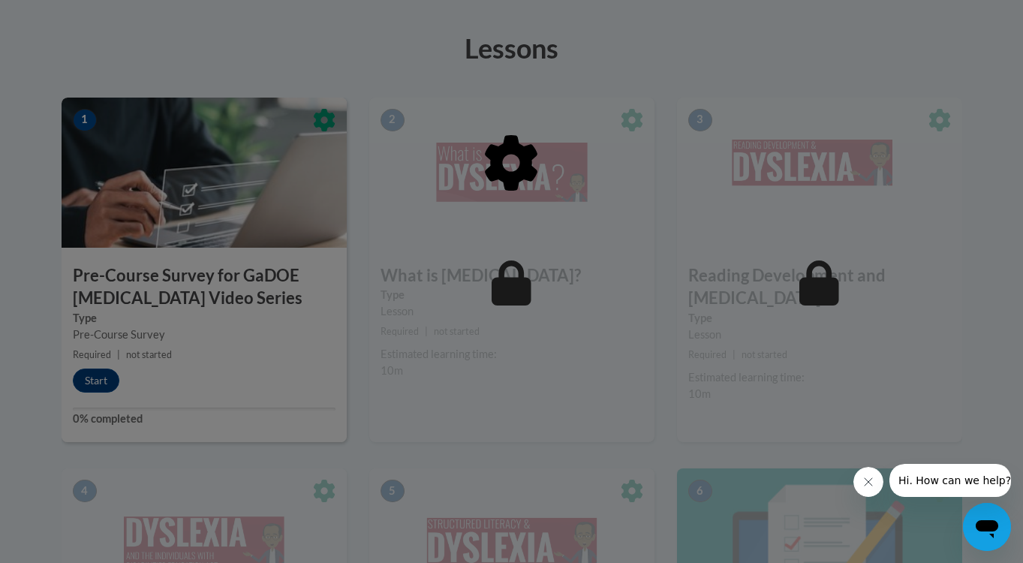
scroll to position [436, 0]
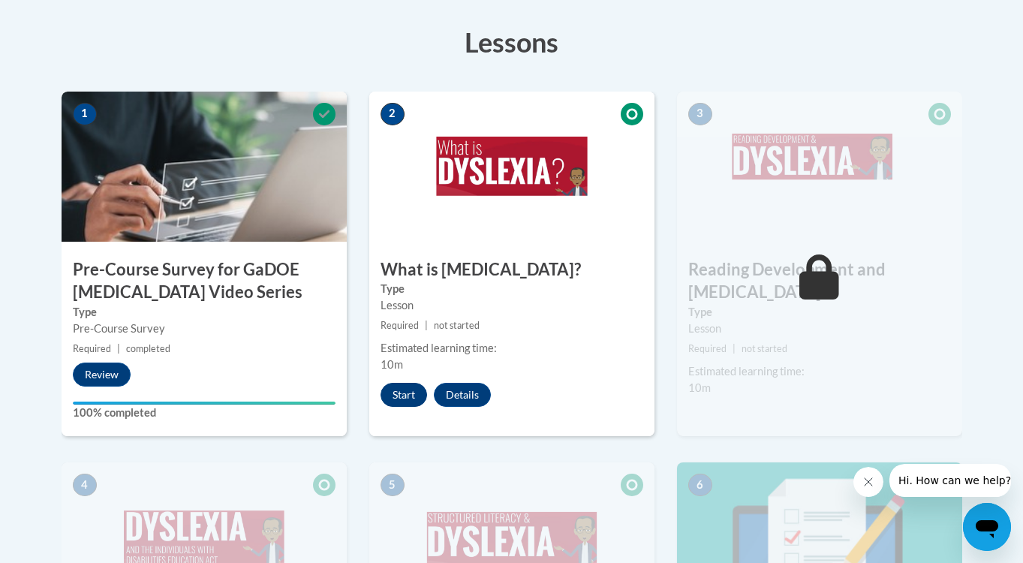
click at [400, 392] on button "Start" at bounding box center [404, 395] width 47 height 24
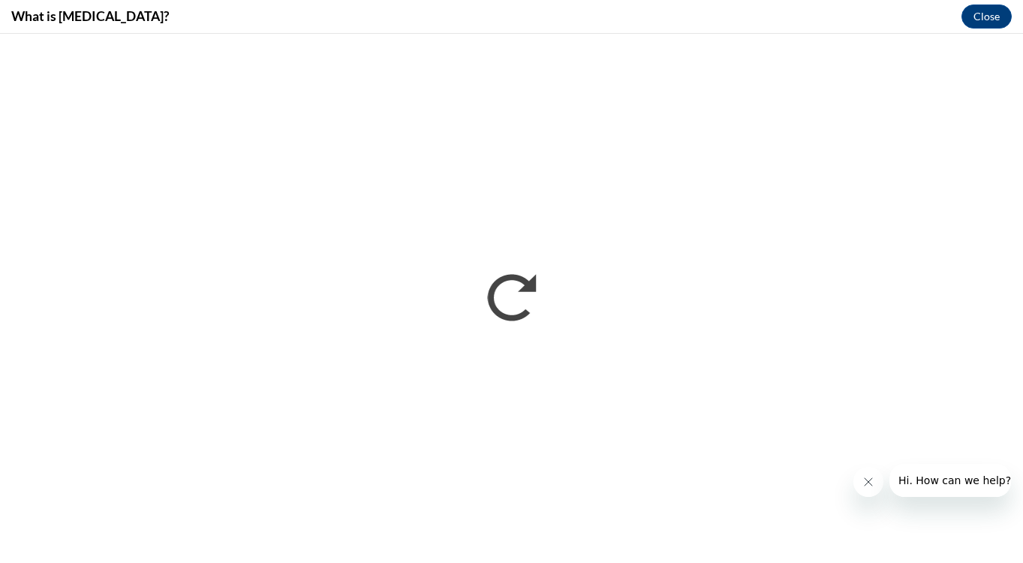
scroll to position [0, 0]
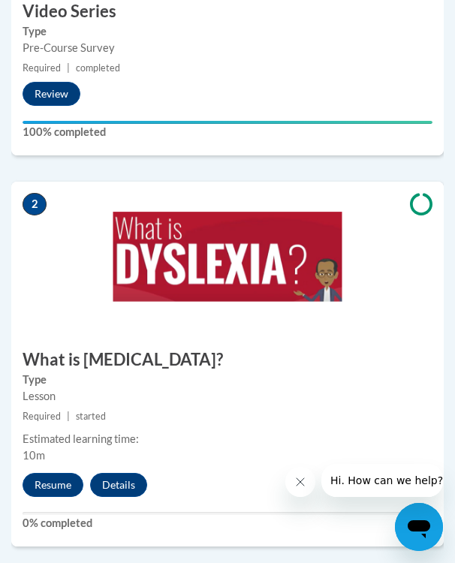
scroll to position [817, 0]
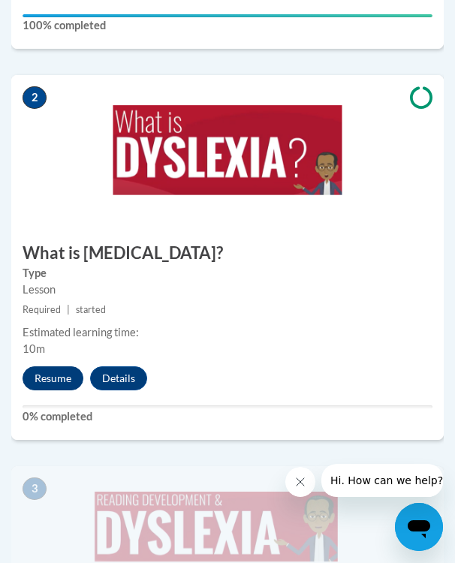
click at [56, 366] on button "Resume" at bounding box center [53, 378] width 61 height 24
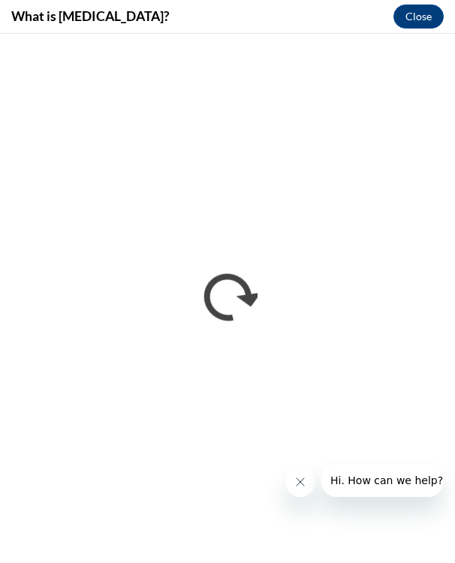
scroll to position [0, 0]
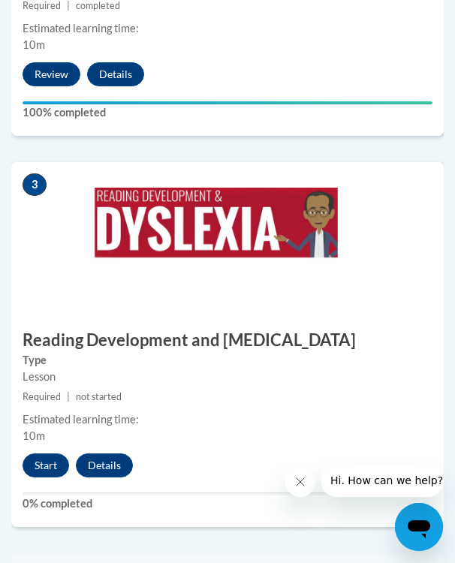
scroll to position [1180, 0]
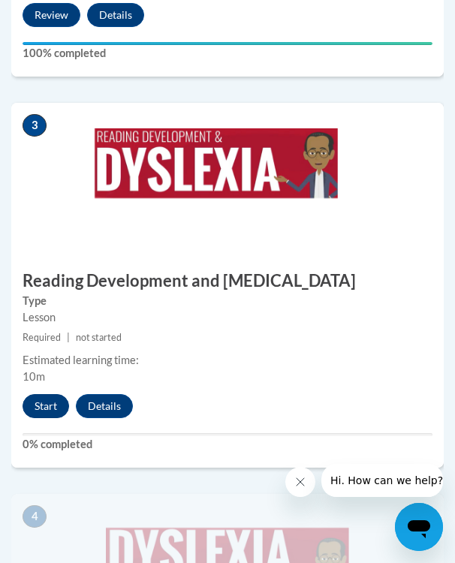
click at [51, 394] on button "Start" at bounding box center [46, 406] width 47 height 24
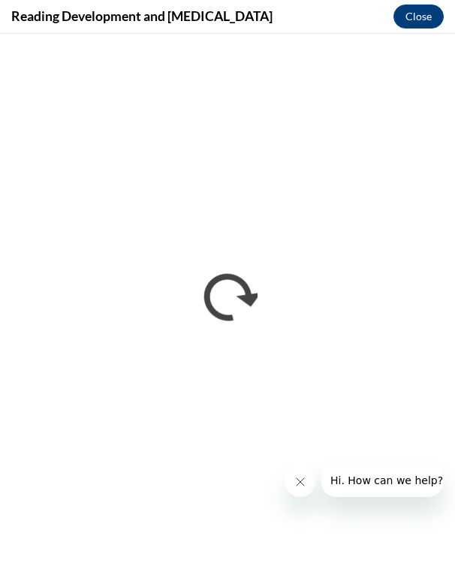
scroll to position [0, 0]
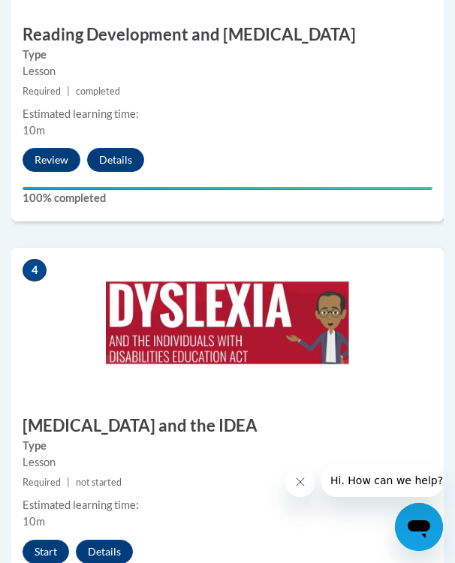
scroll to position [1524, 0]
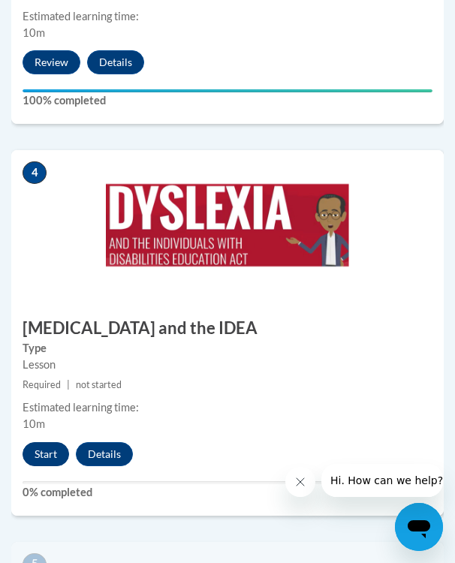
click at [49, 442] on button "Start" at bounding box center [46, 454] width 47 height 24
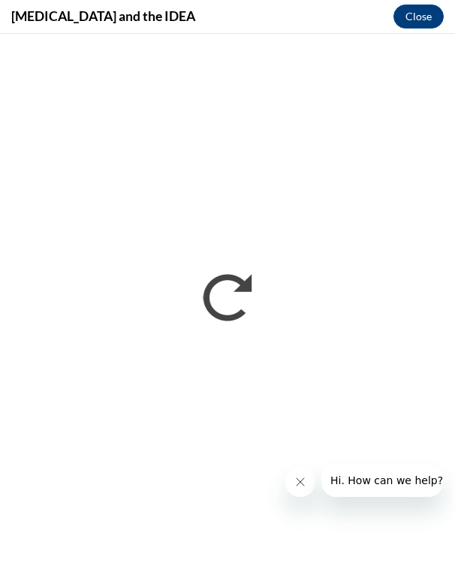
scroll to position [0, 0]
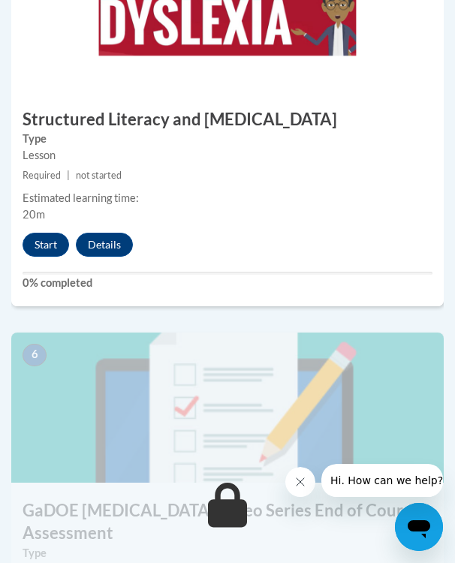
scroll to position [2115, 0]
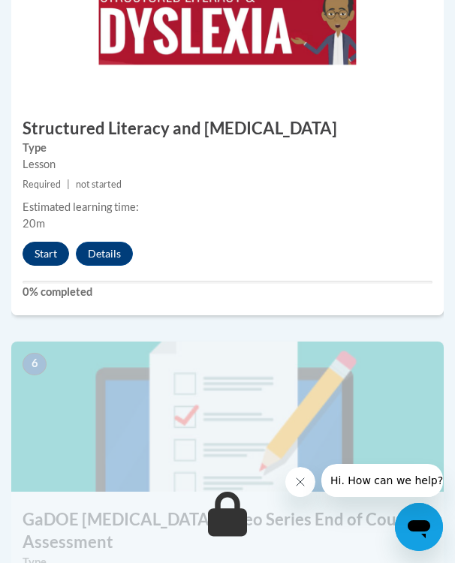
click at [49, 242] on button "Start" at bounding box center [46, 254] width 47 height 24
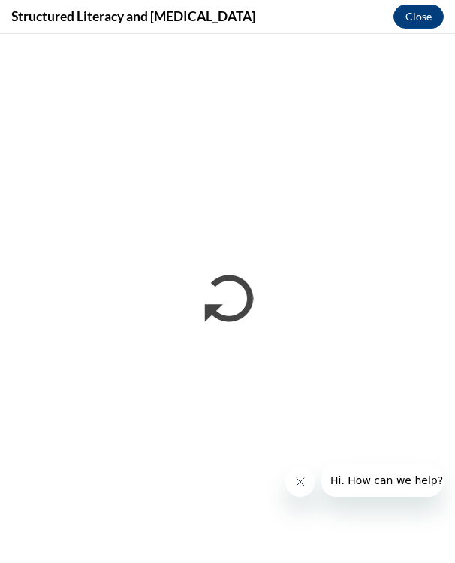
scroll to position [0, 0]
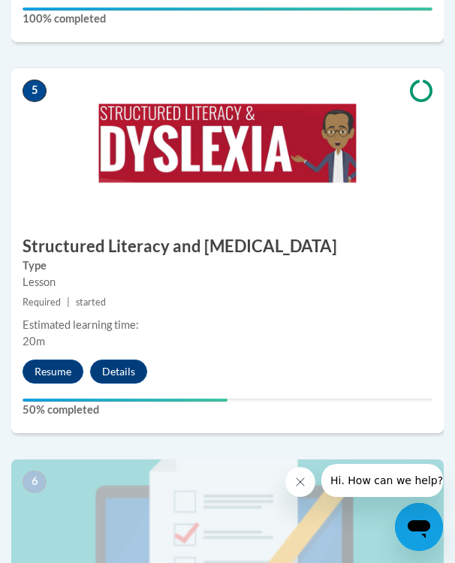
scroll to position [1980, 0]
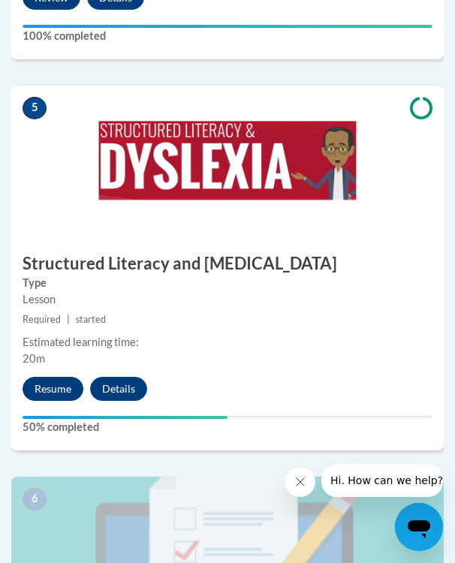
click at [51, 377] on button "Resume" at bounding box center [53, 389] width 61 height 24
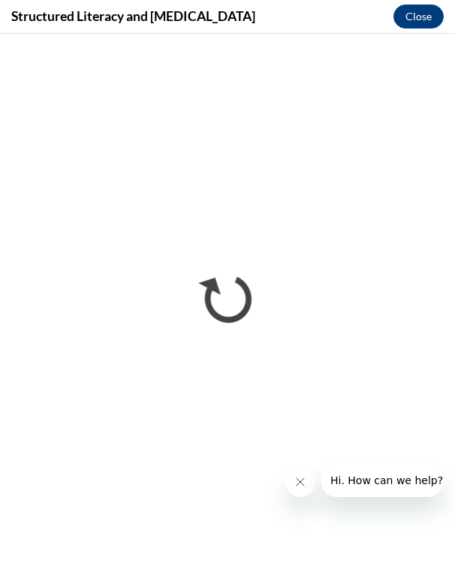
scroll to position [0, 0]
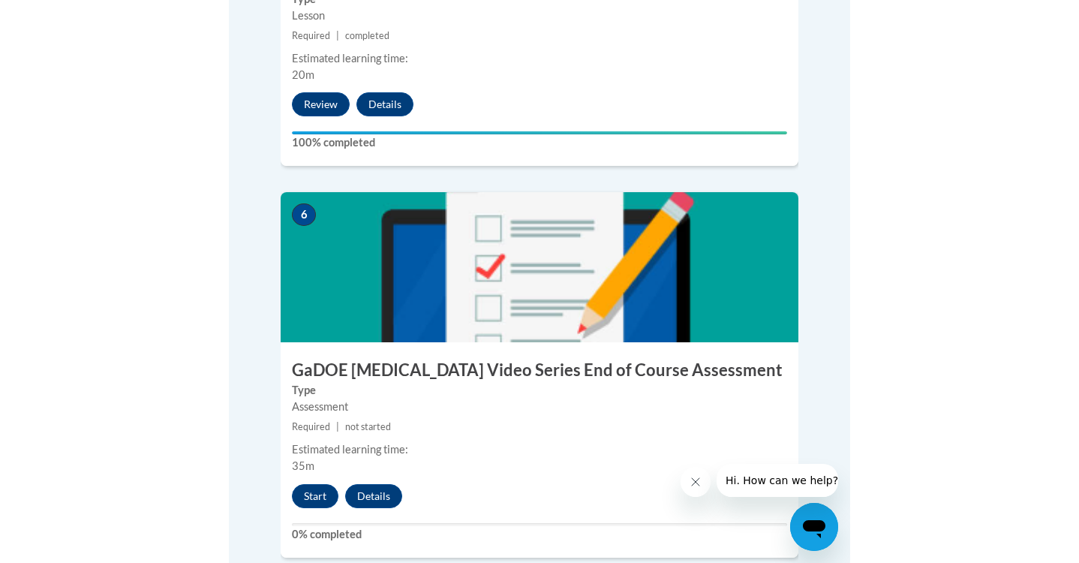
scroll to position [1124, 0]
